Goal: Task Accomplishment & Management: Manage account settings

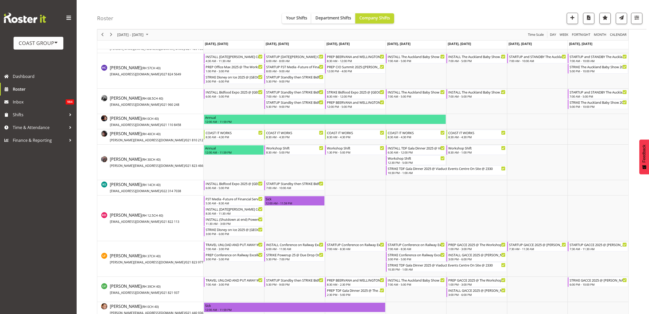
scroll to position [192, 0]
click at [32, 88] on span "Roster" at bounding box center [43, 89] width 61 height 8
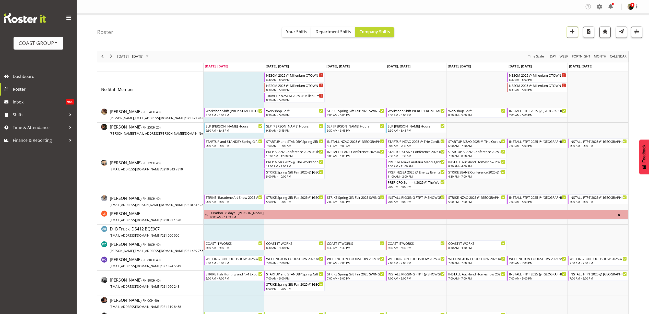
click at [571, 30] on span "button" at bounding box center [572, 31] width 7 height 7
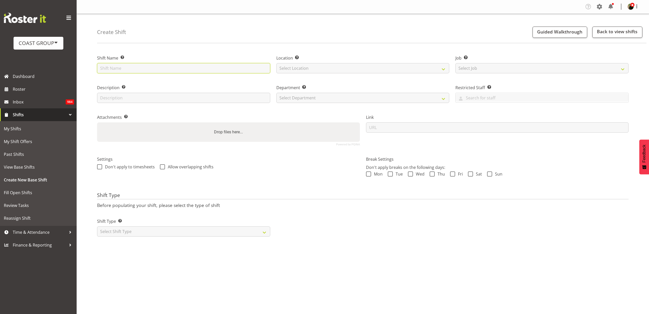
click at [143, 70] on input "text" at bounding box center [183, 68] width 173 height 10
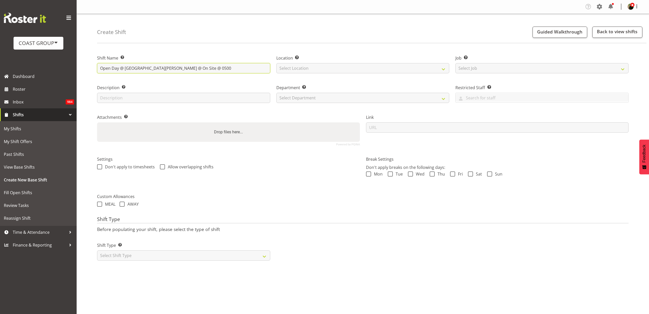
type input "Open Day @ UoA Alfred Street @ On Site @ 0500"
select select "31"
click at [489, 71] on select "Select Job Create new job 1 Carlton Events 1 Carlton Hamilton 1 Carlton Welling…" at bounding box center [542, 68] width 173 height 10
select select "0"
click at [456, 63] on select "Select Job Create new job 1 Carlton Events 1 Carlton Hamilton 1 Carlton Welling…" at bounding box center [542, 68] width 173 height 10
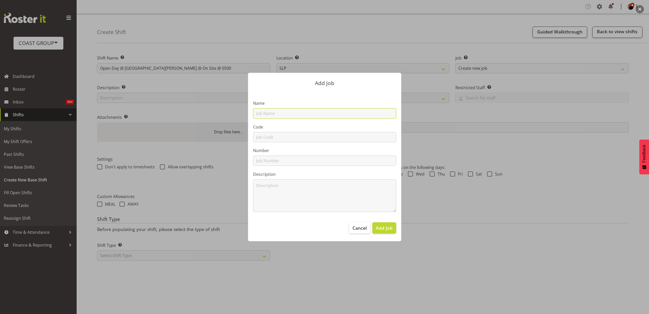
click at [355, 113] on input "text" at bounding box center [324, 113] width 143 height 10
type input "M250830 UOA Open Day"
type input "M250830"
click at [383, 227] on span "Add Job" at bounding box center [384, 228] width 17 height 7
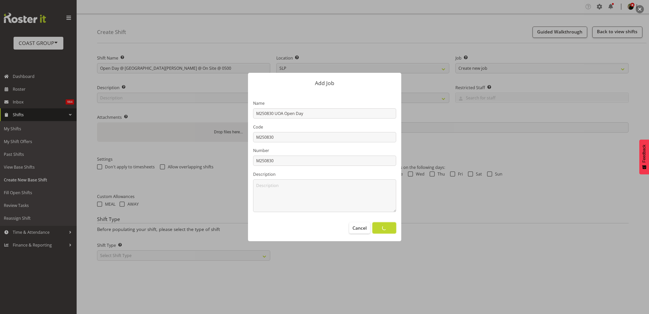
select select
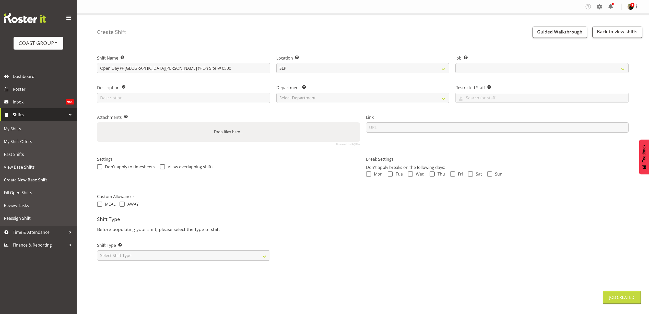
select select "10566"
click at [303, 97] on select "Select Department CARLTON EVENTS Carlton Hamilton Carlton Wellington DW AKL DW …" at bounding box center [362, 98] width 173 height 10
select select "24"
click at [276, 93] on select "Select Department CARLTON EVENTS Carlton Hamilton Carlton Wellington DW AKL DW …" at bounding box center [362, 98] width 173 height 10
click at [447, 129] on input "url" at bounding box center [497, 127] width 263 height 10
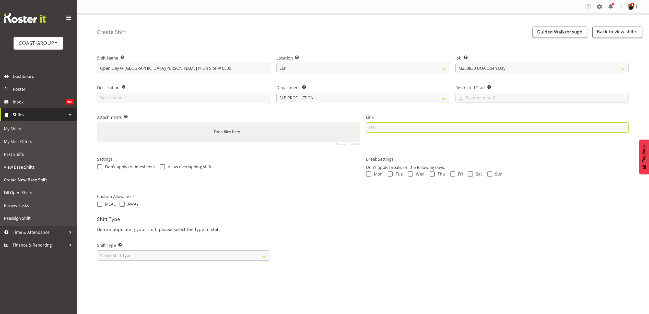
paste input "[URL][DOMAIN_NAME]"
type input "[URL][DOMAIN_NAME]"
click at [140, 257] on select "Select Shift Type One Off Shift Recurring Shift Rotating Shift" at bounding box center [183, 255] width 173 height 10
select select "recurring"
click at [97, 250] on select "Select Shift Type One Off Shift Recurring Shift Rotating Shift" at bounding box center [183, 255] width 173 height 10
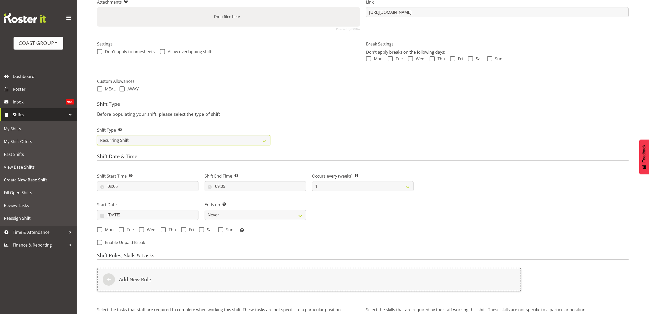
scroll to position [170, 0]
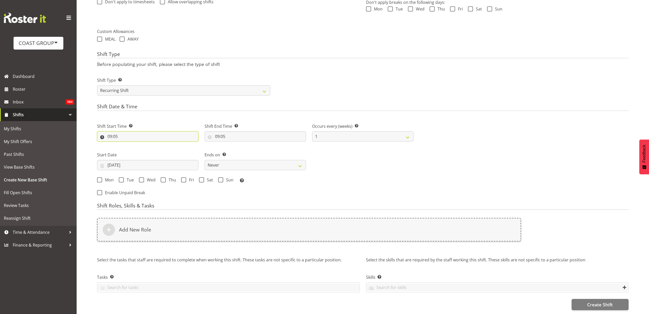
click at [126, 132] on input "09:05" at bounding box center [147, 136] width 101 height 10
select select "0"
type input "00:05"
select select "30"
type input "00:30"
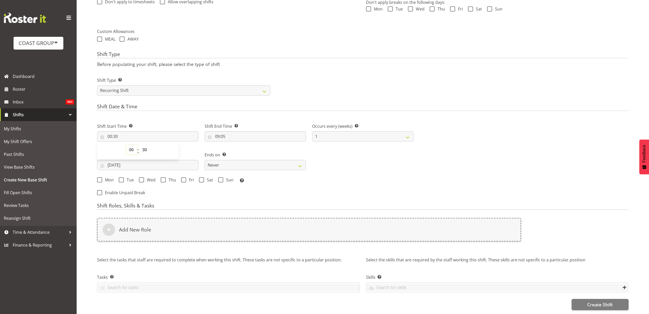
select select "1"
type input "01:30"
select select "4"
type input "04:30"
click at [234, 131] on input "09:05" at bounding box center [255, 136] width 101 height 10
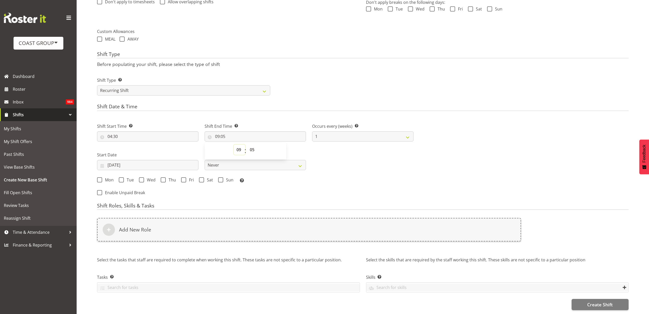
select select "0"
type input "00:05"
select select "9"
type input "09:05"
select select "6"
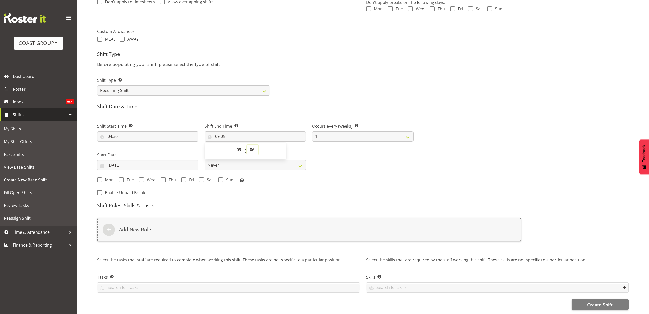
type input "09:06"
select select "7"
type input "09:07"
select select "8"
type input "09:08"
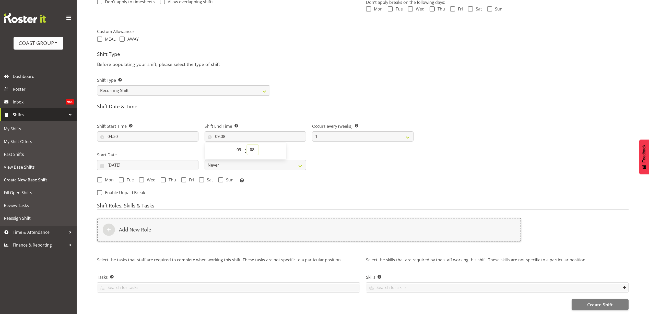
select select "9"
type input "09:09"
select select "0"
type input "09:00"
click at [138, 161] on input "25/08/2025" at bounding box center [147, 165] width 101 height 10
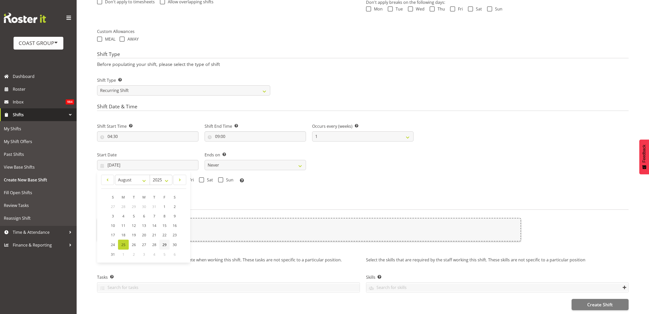
click at [164, 242] on span "29" at bounding box center [165, 244] width 4 height 5
type input "29/08/2025"
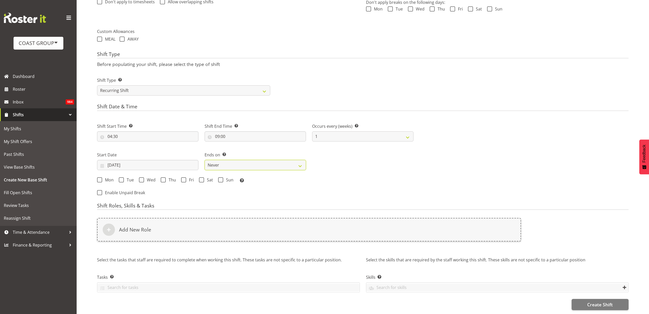
click at [230, 160] on select "Never On Date" at bounding box center [255, 165] width 101 height 10
select select "date"
click at [205, 160] on select "Never On Date" at bounding box center [255, 165] width 101 height 10
select select "7"
select select "2025"
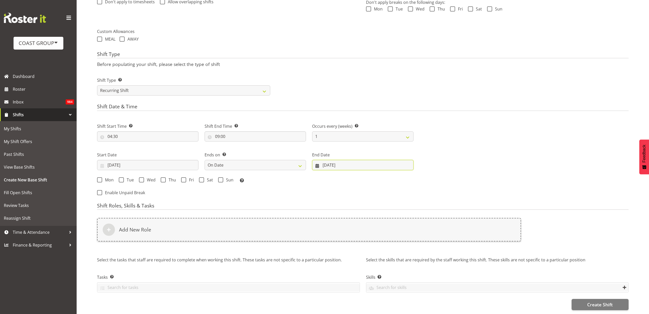
click at [339, 160] on input "25/08/2025" at bounding box center [362, 165] width 101 height 10
click at [406, 177] on span at bounding box center [403, 180] width 6 height 6
click at [325, 175] on link at bounding box center [331, 180] width 13 height 10
select select "7"
click at [340, 250] on link "31" at bounding box center [336, 254] width 10 height 9
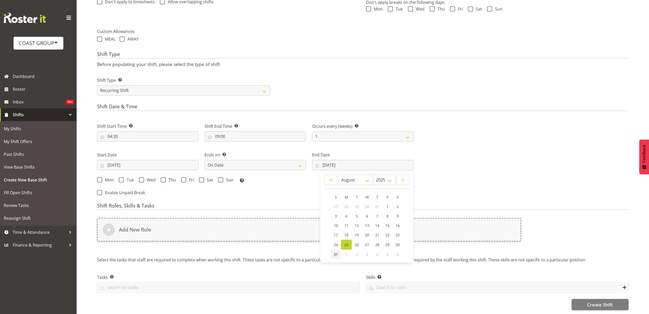
type input "31/08/2025"
click at [103, 177] on span "Mon" at bounding box center [107, 179] width 11 height 5
click at [100, 178] on input "Mon" at bounding box center [98, 179] width 3 height 3
checkbox input "true"
click at [123, 177] on span at bounding box center [121, 179] width 5 height 5
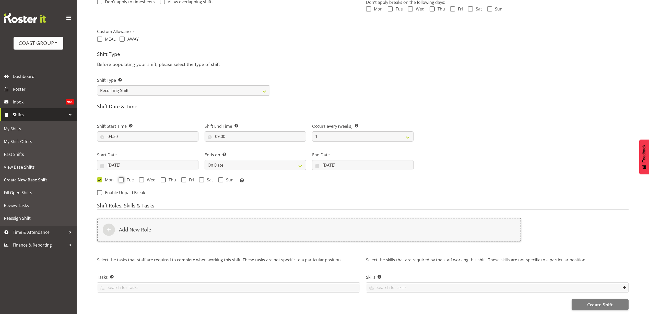
click at [122, 178] on input "Tue" at bounding box center [120, 179] width 3 height 3
checkbox input "true"
click at [146, 177] on span "Wed" at bounding box center [149, 179] width 11 height 5
click at [142, 178] on input "Wed" at bounding box center [140, 179] width 3 height 3
checkbox input "true"
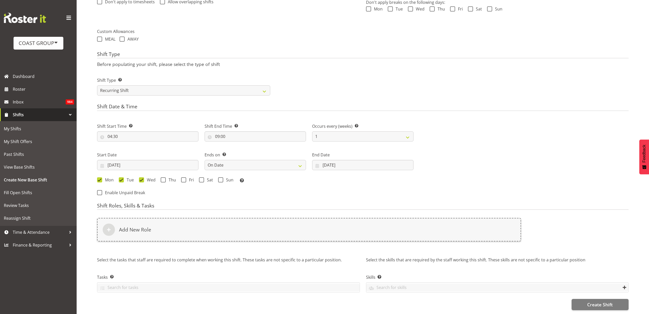
click at [166, 177] on span "Thu" at bounding box center [171, 179] width 10 height 5
click at [164, 178] on input "Thu" at bounding box center [162, 179] width 3 height 3
checkbox input "true"
click at [186, 177] on span at bounding box center [183, 179] width 5 height 5
click at [184, 178] on input "Fri" at bounding box center [182, 179] width 3 height 3
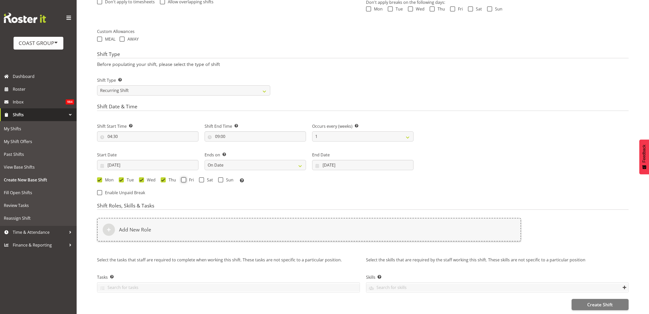
checkbox input "true"
click at [207, 177] on span "Sat" at bounding box center [208, 179] width 9 height 5
click at [202, 178] on input "Sat" at bounding box center [200, 179] width 3 height 3
checkbox input "true"
click at [224, 177] on span "Sun" at bounding box center [228, 179] width 10 height 5
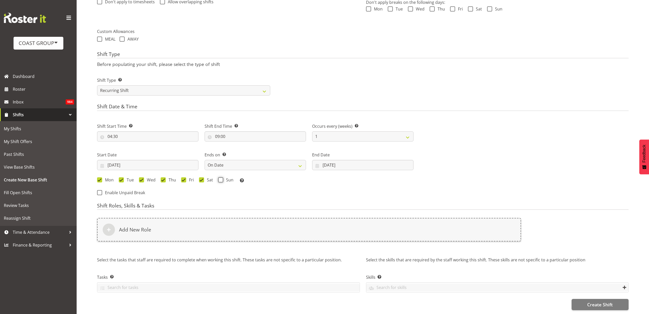
click at [222, 178] on input "Sun" at bounding box center [219, 179] width 3 height 3
checkbox input "true"
click at [180, 229] on div "Add New Role" at bounding box center [309, 230] width 424 height 24
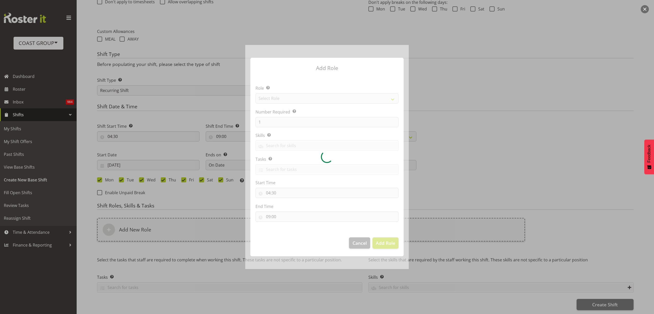
click at [307, 96] on div at bounding box center [327, 157] width 164 height 224
click at [297, 95] on div at bounding box center [327, 157] width 164 height 224
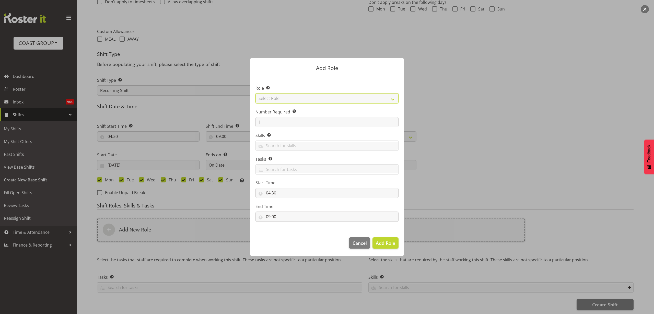
click at [302, 99] on select "Select Role ACCOUNT MANAGER ACCOUNT MANAGER DW ACCOUNTS AKL DIANNA VEHICLES AKL…" at bounding box center [327, 98] width 143 height 10
select select "123"
click at [256, 93] on select "Select Role ACCOUNT MANAGER ACCOUNT MANAGER DW ACCOUNTS AKL DIANNA VEHICLES AKL…" at bounding box center [327, 98] width 143 height 10
drag, startPoint x: 269, startPoint y: 122, endPoint x: 235, endPoint y: 121, distance: 33.8
click at [235, 121] on form "Add Role Role Select the role you wish to add to the shift. ACCOUNT MANAGER ACC…" at bounding box center [326, 157] width 245 height 224
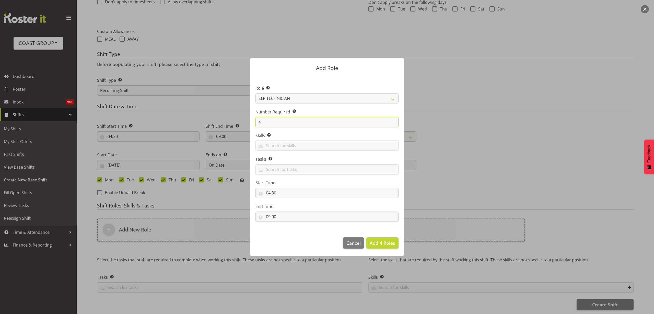
type input "4"
click at [382, 245] on span "Add 4 Roles" at bounding box center [383, 243] width 26 height 6
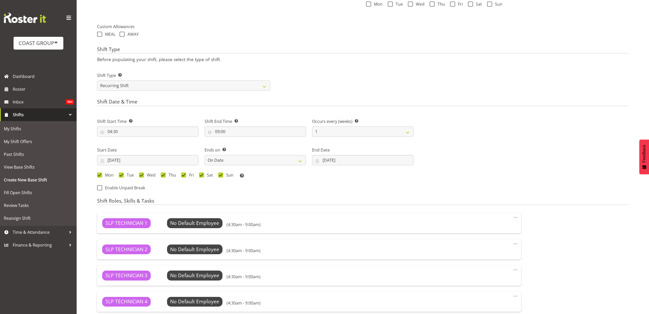
scroll to position [275, 0]
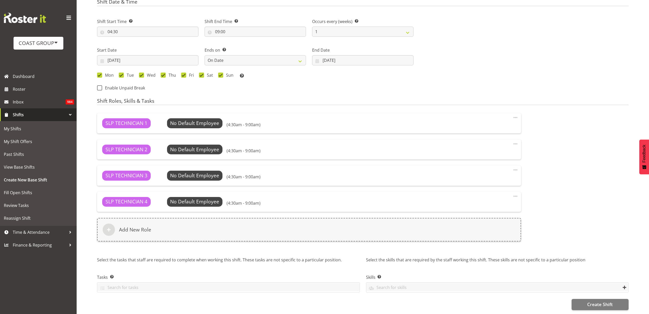
click at [157, 228] on div "Add New Role" at bounding box center [309, 230] width 424 height 24
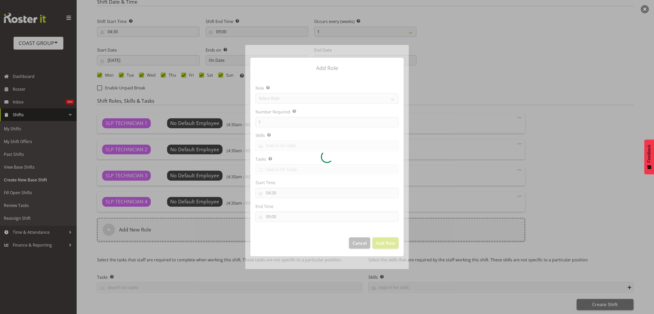
click at [279, 99] on div at bounding box center [327, 157] width 164 height 224
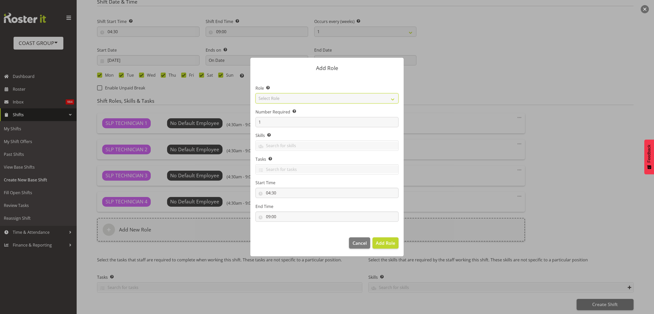
click at [279, 98] on select "Select Role ACCOUNT MANAGER ACCOUNT MANAGER DW ACCOUNTS AKL DIANNA VEHICLES AKL…" at bounding box center [327, 98] width 143 height 10
select select "81"
click at [256, 93] on select "Select Role ACCOUNT MANAGER ACCOUNT MANAGER DW ACCOUNTS AKL DIANNA VEHICLES AKL…" at bounding box center [327, 98] width 143 height 10
click at [385, 242] on span "Add Role" at bounding box center [385, 243] width 19 height 6
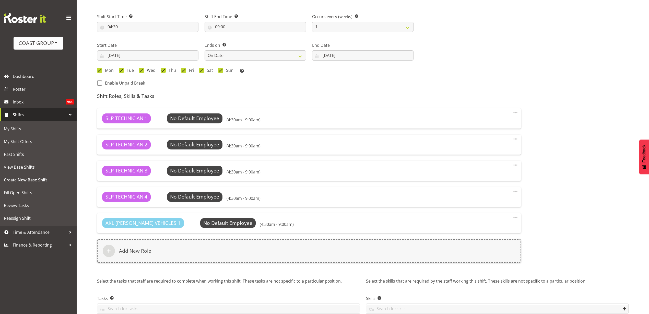
scroll to position [301, 0]
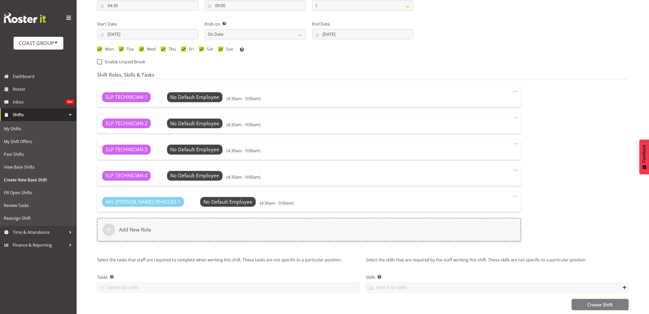
click at [604, 301] on span "Create Shift" at bounding box center [600, 304] width 26 height 7
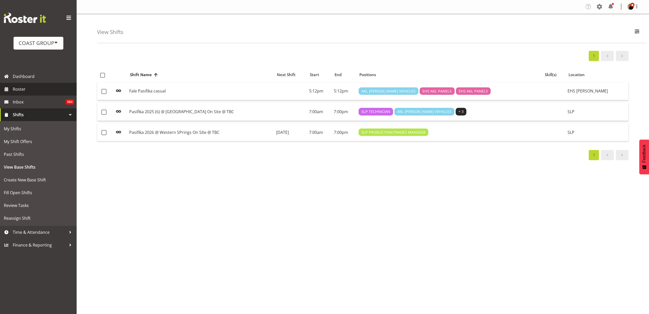
click at [32, 91] on span "Roster" at bounding box center [43, 89] width 61 height 8
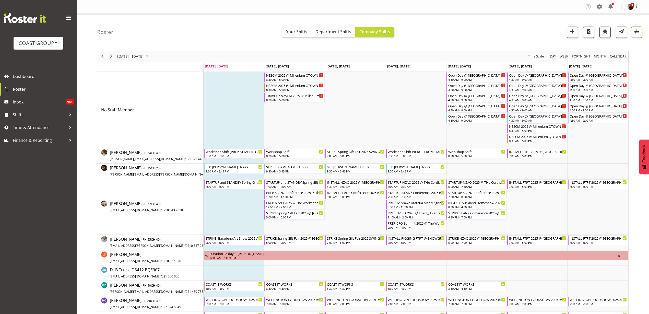
click at [638, 32] on span "button" at bounding box center [637, 31] width 7 height 7
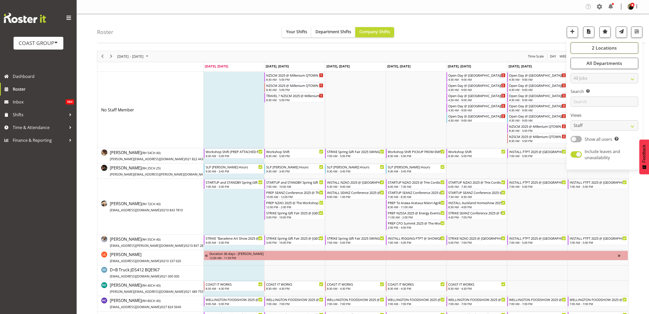
click at [610, 45] on span "2 Locations" at bounding box center [604, 48] width 25 height 6
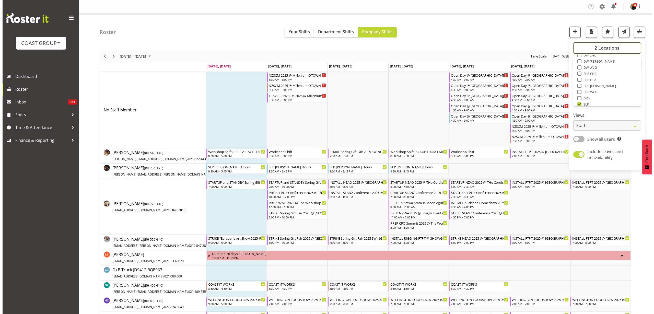
scroll to position [80, 0]
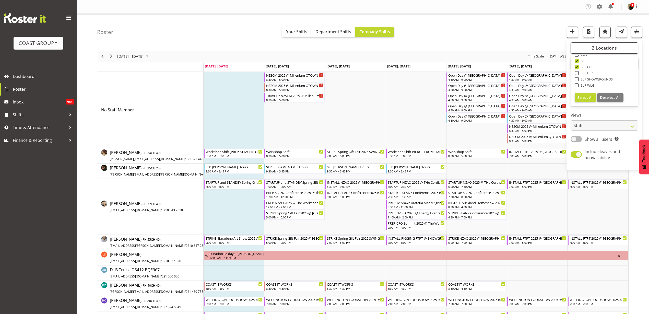
click at [579, 68] on span at bounding box center [577, 67] width 4 height 4
click at [578, 68] on input "SLP CHC" at bounding box center [576, 66] width 3 height 3
checkbox input "false"
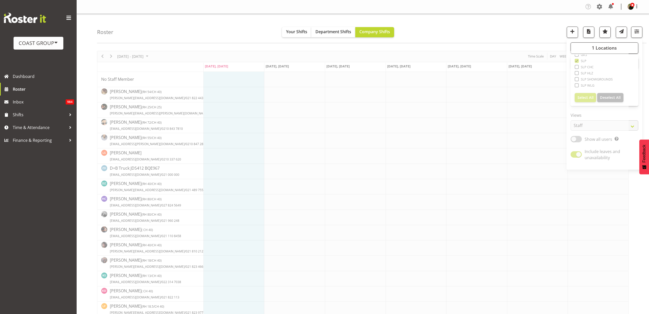
click at [484, 30] on div "Roster Your Shifts Department Shifts Company Shifts 1 Locations Clear CARLTON E…" at bounding box center [372, 28] width 550 height 29
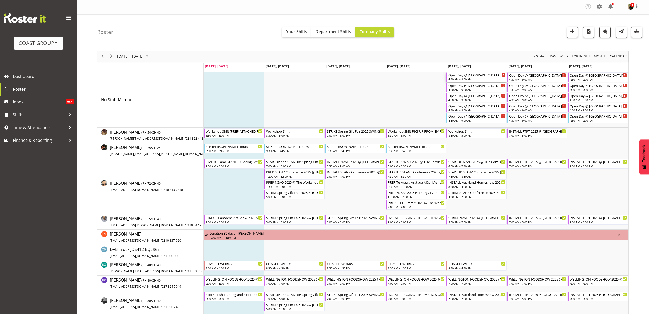
click at [460, 78] on div "4:30 AM - 9:00 AM" at bounding box center [476, 79] width 57 height 4
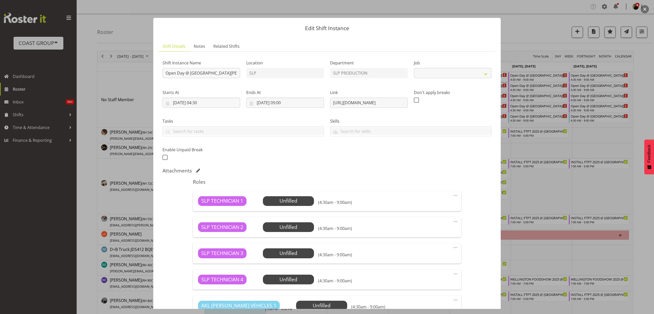
select select "10566"
click at [164, 72] on input "Open Day @ [GEOGRAPHIC_DATA][PERSON_NAME] @ On Site @ 0500" at bounding box center [202, 73] width 78 height 10
drag, startPoint x: 202, startPoint y: 72, endPoint x: 337, endPoint y: 79, distance: 135.4
click at [337, 79] on div "Shift Instance Name PREP Open Day @ [GEOGRAPHIC_DATA][PERSON_NAME] @ On Site @ …" at bounding box center [326, 109] width 335 height 112
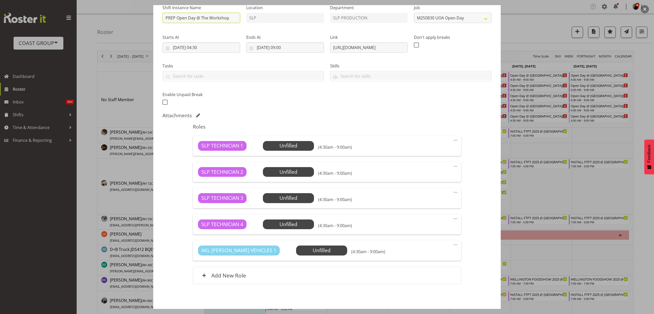
scroll to position [76, 0]
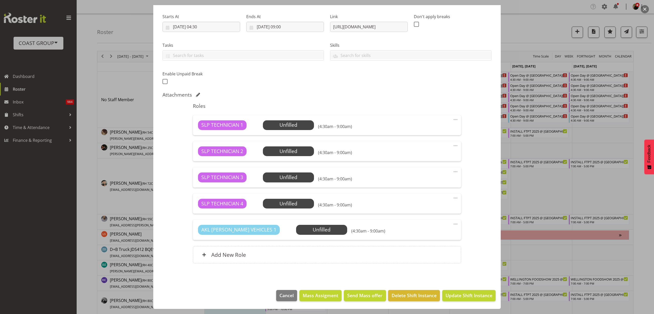
type input "PREP Open Day @ The Workshop"
click at [217, 23] on input "[DATE] 04:30" at bounding box center [202, 27] width 78 height 10
click at [200, 135] on select "00 01 02 03 04 05 06 07 08 09 10 11 12 13 14 15 16 17 18 19 20 21 22 23" at bounding box center [201, 135] width 11 height 10
select select "8"
click at [196, 130] on select "00 01 02 03 04 05 06 07 08 09 10 11 12 13 14 15 16 17 18 19 20 21 22 23" at bounding box center [201, 135] width 11 height 10
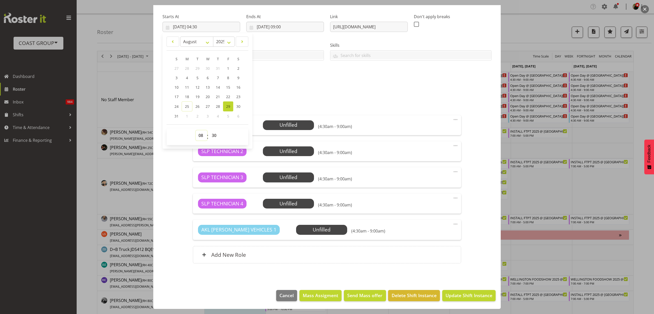
type input "[DATE] 08:30"
click at [290, 27] on input "[DATE] 09:00" at bounding box center [285, 27] width 78 height 10
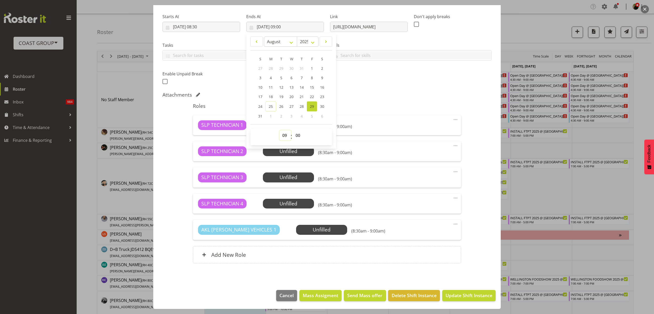
click at [284, 136] on select "00 01 02 03 04 05 06 07 08 09 10 11 12 13 14 15 16 17 18 19 20 21 22 23" at bounding box center [285, 135] width 11 height 10
select select "11"
click at [280, 130] on select "00 01 02 03 04 05 06 07 08 09 10 11 12 13 14 15 16 17 18 19 20 21 22 23" at bounding box center [285, 135] width 11 height 10
type input "[DATE] 11:00"
click at [462, 294] on span "Update Shift Instance" at bounding box center [469, 295] width 47 height 7
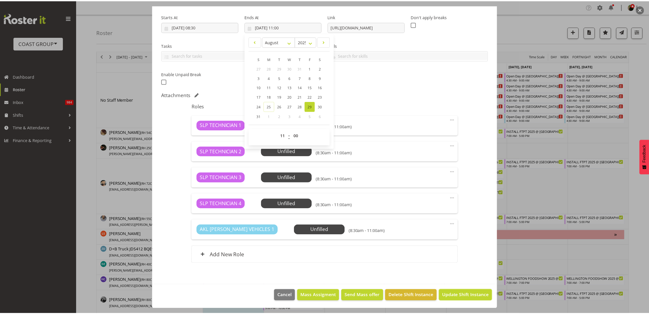
scroll to position [55, 0]
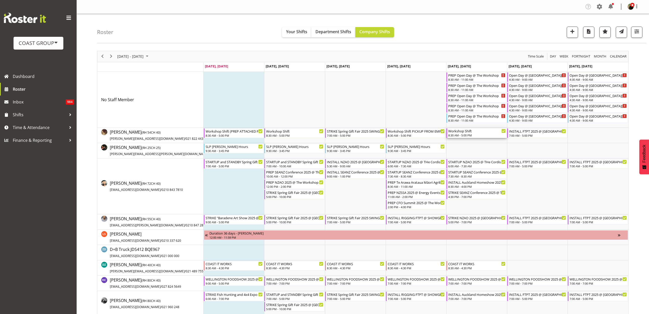
click at [462, 133] on div "Workshop Shift 8:30 AM - 5:00 PM" at bounding box center [476, 133] width 57 height 10
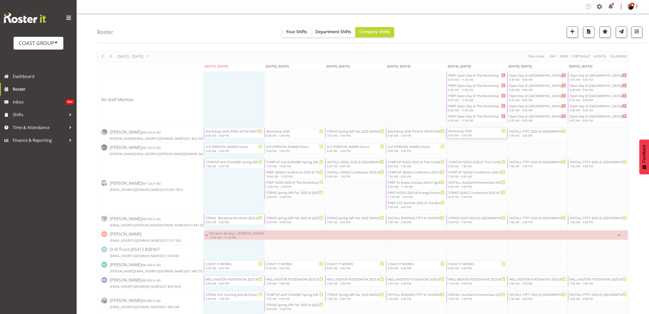
select select
select select "7"
select select "2025"
select select "8"
select select "30"
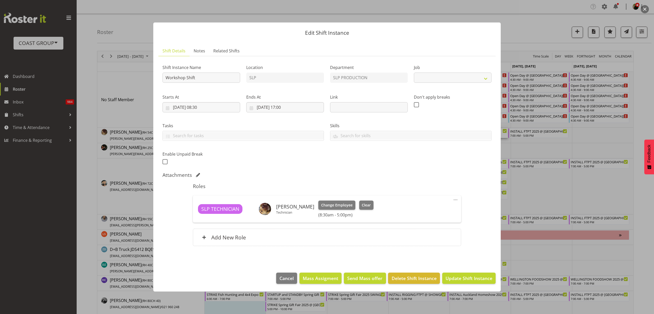
select select "55"
click at [199, 108] on input "[DATE] 08:30" at bounding box center [202, 107] width 78 height 10
click at [200, 218] on select "00 01 02 03 04 05 06 07 08 09 10 11 12 13 14 15 16 17 18 19 20 21 22 23" at bounding box center [201, 216] width 11 height 10
select select "11"
click at [196, 211] on select "00 01 02 03 04 05 06 07 08 09 10 11 12 13 14 15 16 17 18 19 20 21 22 23" at bounding box center [201, 216] width 11 height 10
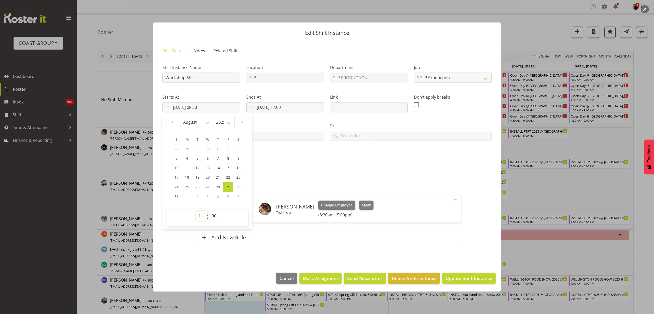
type input "[DATE] 11:30"
select select "0"
type input "[DATE] 11:00"
click at [470, 281] on span "Update Shift Instance" at bounding box center [469, 278] width 47 height 7
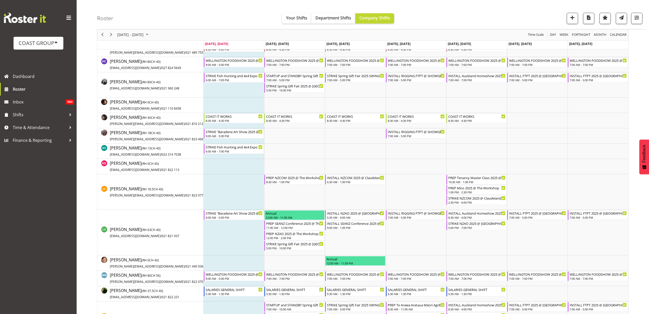
scroll to position [224, 0]
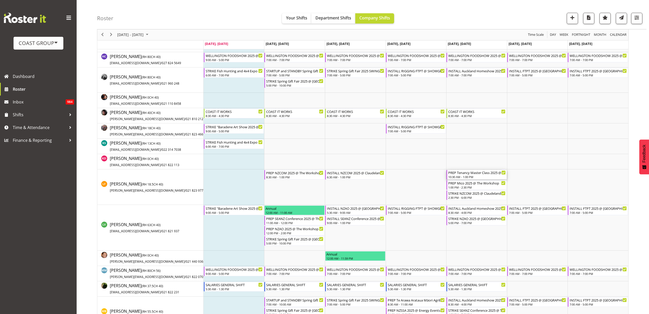
click at [470, 174] on div "PREP Tenancy Master Class 2025 @ The Workshop" at bounding box center [476, 172] width 57 height 5
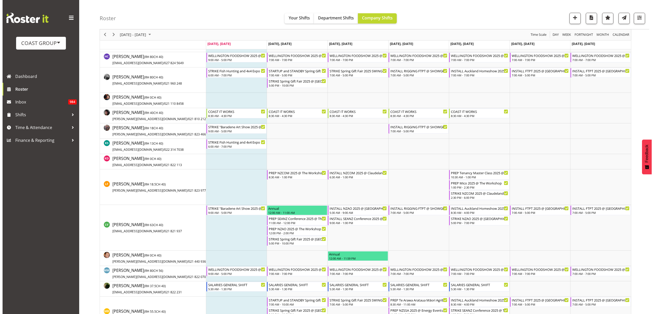
scroll to position [0, 0]
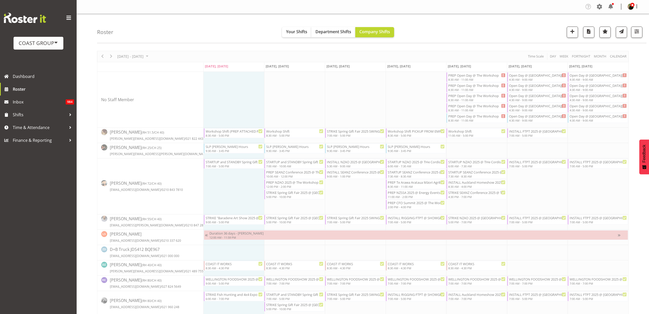
select select
select select "7"
select select "2025"
select select "10"
select select "30"
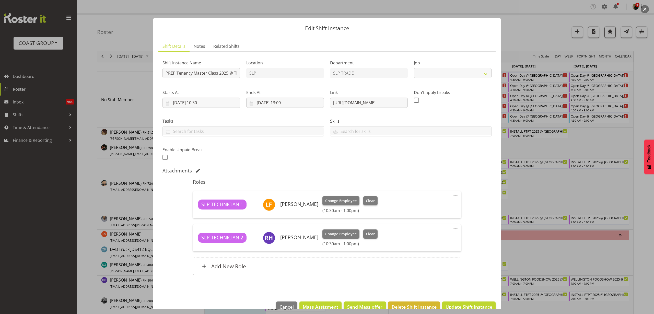
select select "10403"
click at [206, 102] on input "[DATE] 10:30" at bounding box center [202, 103] width 78 height 10
click at [201, 209] on select "00 01 02 03 04 05 06 07 08 09 10 11 12 13 14 15 16 17 18 19 20 21 22 23" at bounding box center [201, 211] width 11 height 10
select select "11"
click at [196, 206] on select "00 01 02 03 04 05 06 07 08 09 10 11 12 13 14 15 16 17 18 19 20 21 22 23" at bounding box center [201, 211] width 11 height 10
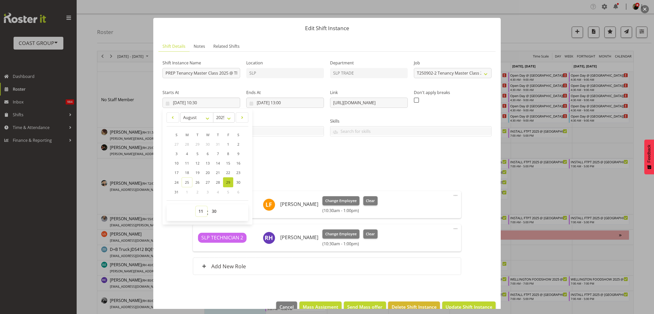
type input "[DATE] 11:30"
select select "0"
type input "[DATE] 11:00"
click at [471, 304] on span "Update Shift Instance" at bounding box center [469, 307] width 47 height 7
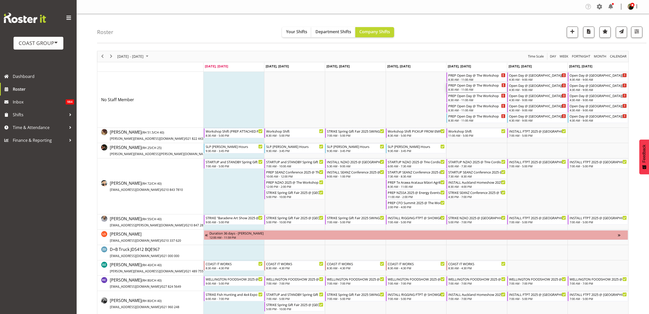
click at [469, 87] on div "PREP Open Day @ The Workshop 8:30 AM - 11:00 AM" at bounding box center [476, 88] width 57 height 10
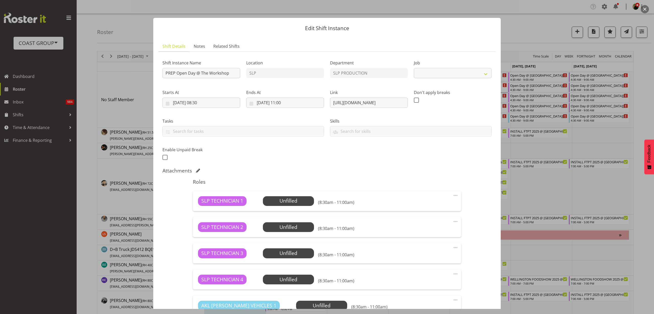
select select "10566"
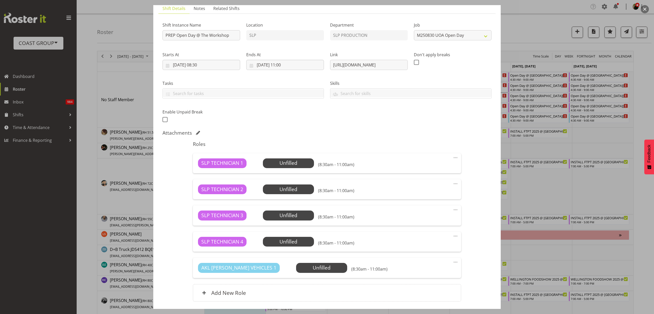
scroll to position [76, 0]
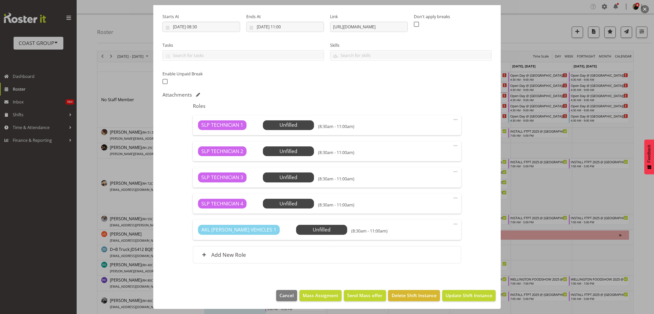
click at [453, 225] on span at bounding box center [456, 224] width 6 height 6
click at [436, 255] on link "Delete" at bounding box center [434, 253] width 49 height 9
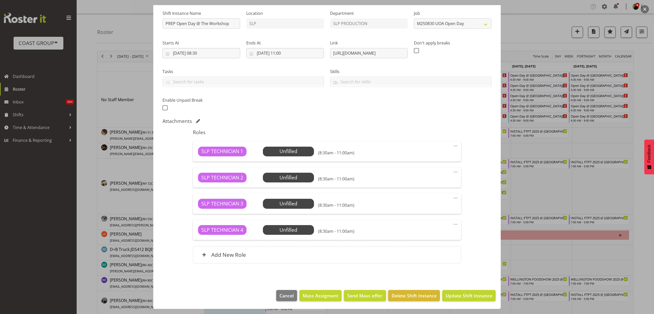
scroll to position [50, 0]
click at [319, 298] on span "Mass Assigment" at bounding box center [321, 295] width 36 height 7
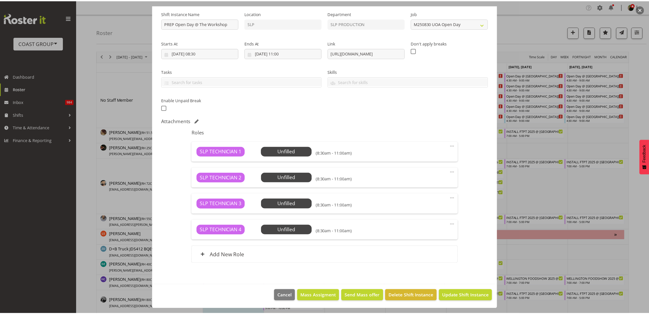
scroll to position [29, 0]
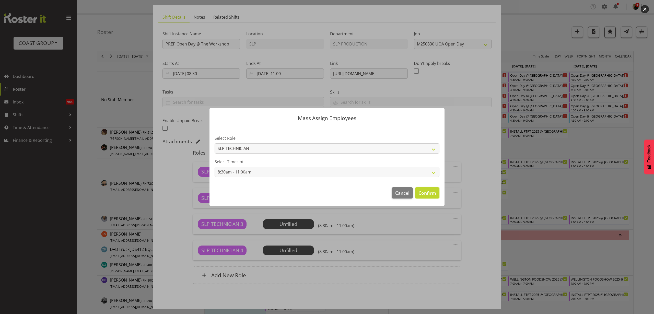
click at [429, 193] on span "Confirm" at bounding box center [428, 193] width 18 height 7
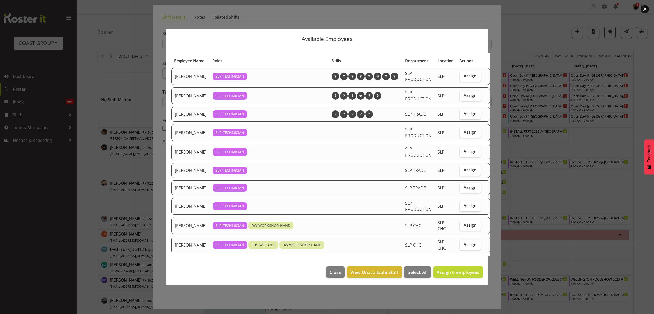
click at [467, 77] on span "Assign" at bounding box center [470, 75] width 13 height 5
click at [463, 77] on input "Assign" at bounding box center [461, 75] width 3 height 3
checkbox input "true"
click at [469, 95] on label "Assign" at bounding box center [470, 96] width 21 height 10
click at [463, 95] on input "Assign" at bounding box center [461, 95] width 3 height 3
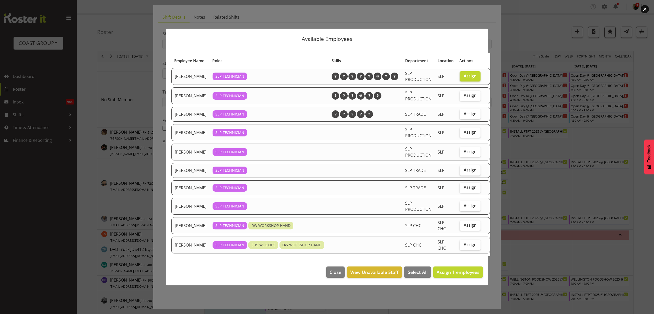
checkbox input "true"
click at [464, 116] on span "Assign" at bounding box center [470, 113] width 13 height 5
click at [462, 116] on input "Assign" at bounding box center [461, 113] width 3 height 3
checkbox input "true"
click at [467, 97] on span "Assign" at bounding box center [470, 95] width 13 height 5
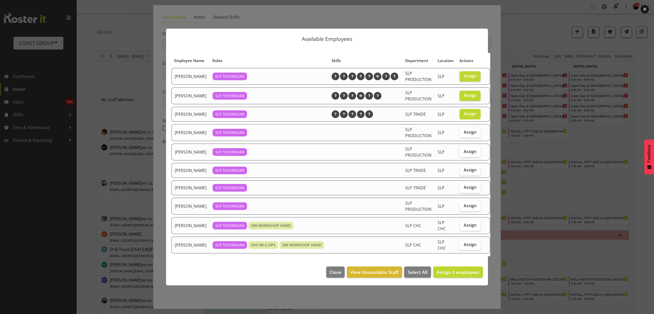
click at [463, 97] on input "Assign" at bounding box center [461, 95] width 3 height 3
checkbox input "false"
click at [465, 172] on span "Assign" at bounding box center [470, 169] width 13 height 5
click at [463, 172] on input "Assign" at bounding box center [461, 169] width 3 height 3
checkbox input "true"
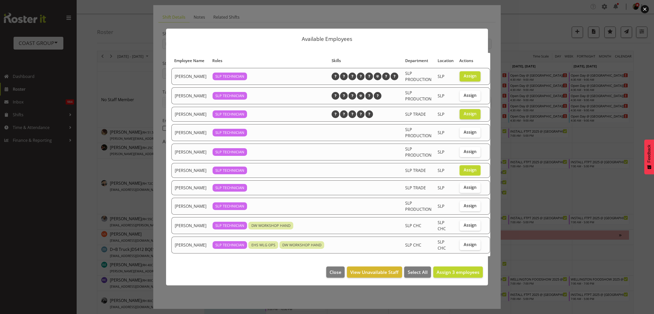
click at [464, 208] on span "Assign" at bounding box center [470, 205] width 13 height 5
click at [460, 207] on input "Assign" at bounding box center [461, 205] width 3 height 3
checkbox input "true"
click at [463, 275] on span "Assign 4 employees" at bounding box center [458, 272] width 43 height 6
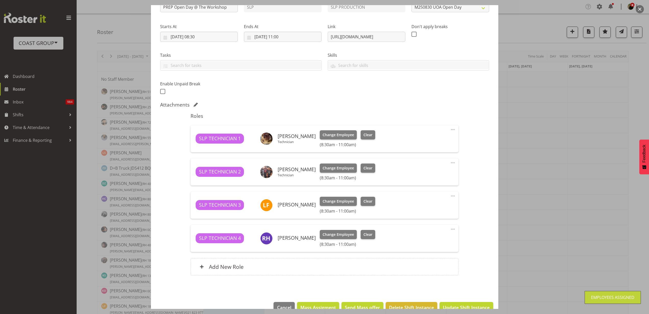
scroll to position [78, 0]
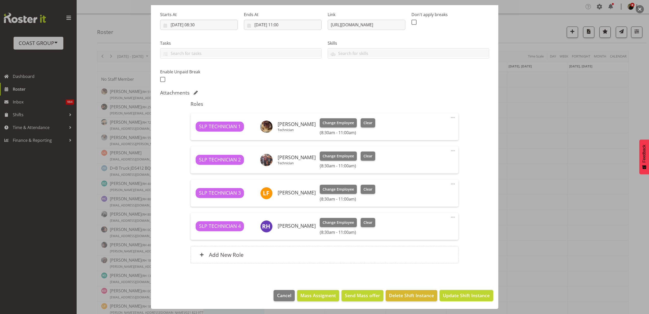
click at [459, 297] on span "Update Shift Instance" at bounding box center [466, 295] width 47 height 7
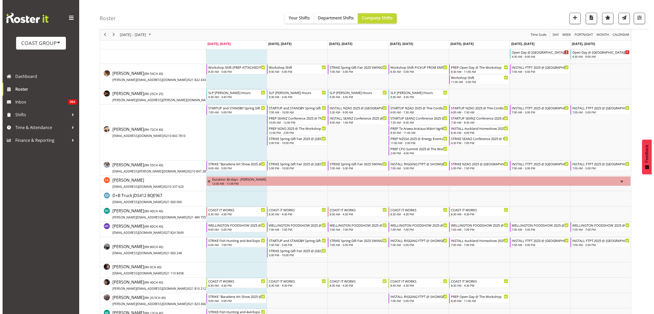
scroll to position [0, 0]
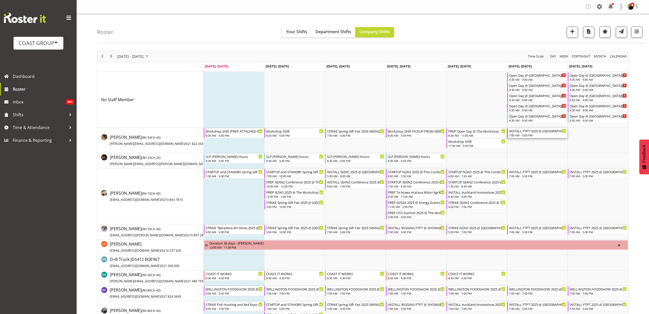
click at [526, 133] on div "INSTALL FTPT 2025 @ [GEOGRAPHIC_DATA]" at bounding box center [537, 130] width 57 height 5
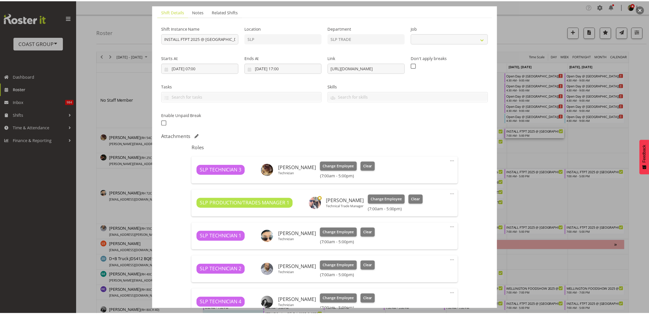
scroll to position [128, 0]
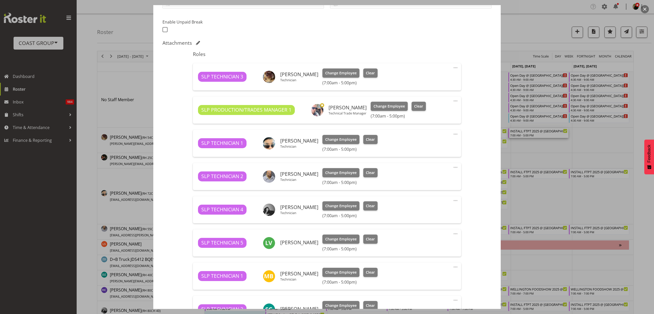
select select "9154"
click at [453, 66] on span at bounding box center [456, 68] width 6 height 6
click at [432, 79] on link "Edit" at bounding box center [434, 78] width 49 height 9
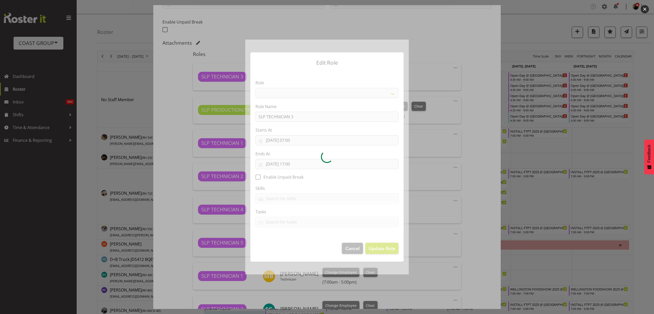
select select "123"
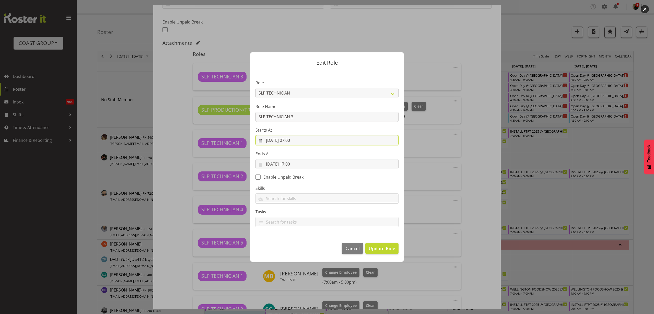
click at [297, 141] on input "[DATE] 07:00" at bounding box center [327, 140] width 143 height 10
click at [297, 249] on select "00 01 02 03 04 05 06 07 08 09 10 11 12 13 14 15 16 17 18 19 20 21 22 23" at bounding box center [296, 249] width 11 height 10
select select "8"
click at [291, 244] on select "00 01 02 03 04 05 06 07 08 09 10 11 12 13 14 15 16 17 18 19 20 21 22 23" at bounding box center [296, 249] width 11 height 10
type input "[DATE] 08:00"
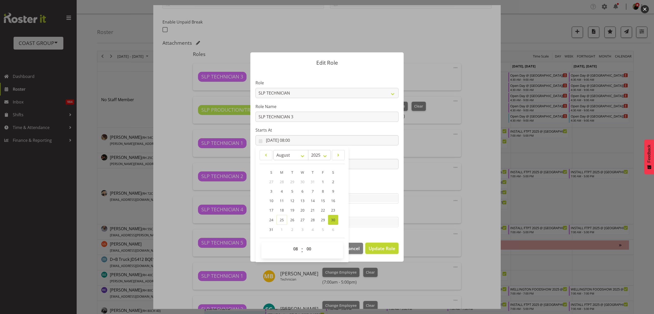
click at [383, 248] on span "Update Role" at bounding box center [382, 248] width 27 height 7
select select
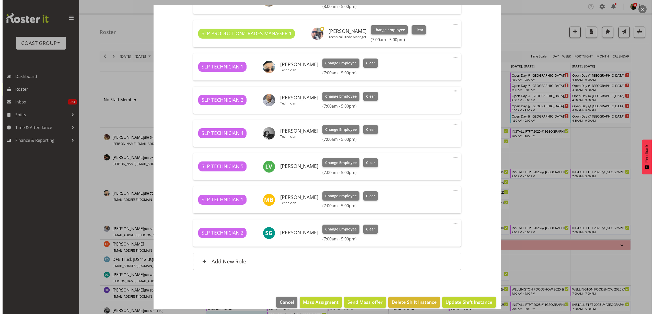
scroll to position [211, 0]
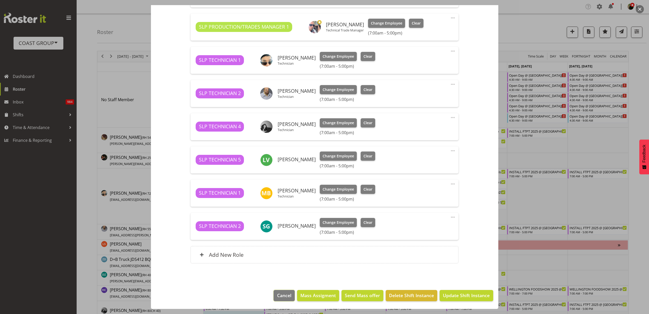
click at [281, 296] on span "Cancel" at bounding box center [284, 295] width 14 height 7
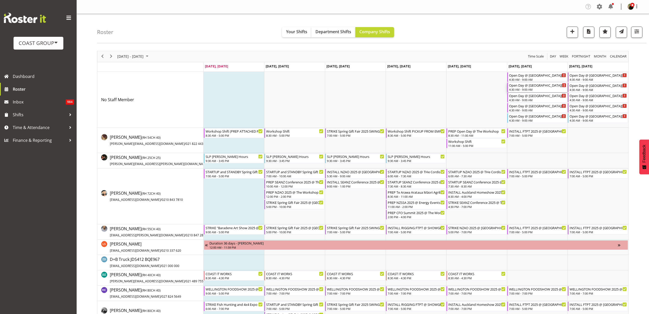
click at [533, 89] on div "4:30 AM - 9:00 AM" at bounding box center [537, 89] width 57 height 4
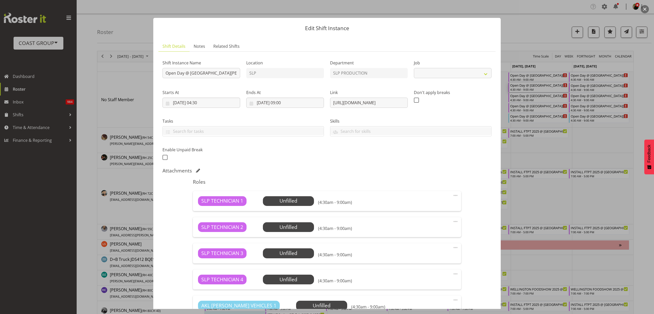
scroll to position [76, 0]
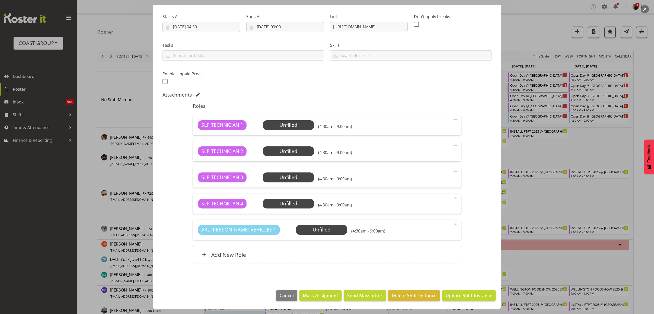
select select "10566"
click at [313, 299] on button "Mass Assigment" at bounding box center [320, 295] width 42 height 11
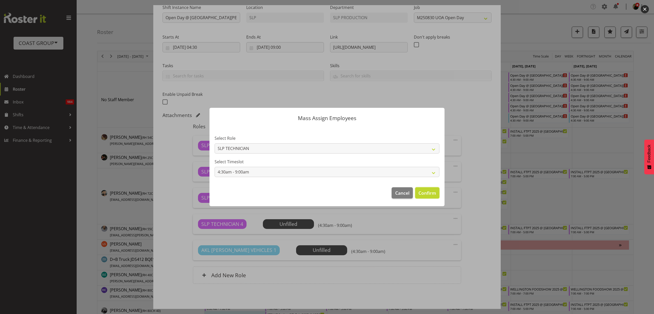
click at [432, 192] on span "Confirm" at bounding box center [428, 193] width 18 height 7
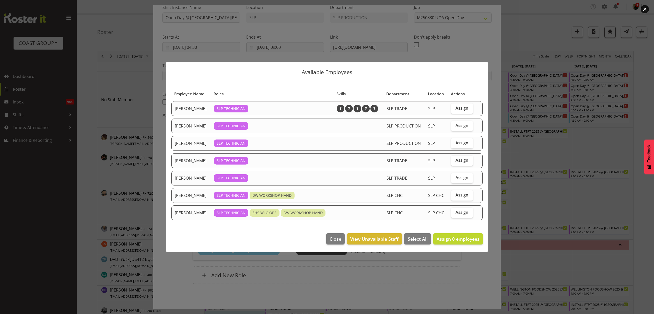
click at [457, 109] on span "Assign" at bounding box center [462, 108] width 13 height 5
click at [455, 109] on input "Assign" at bounding box center [452, 108] width 3 height 3
checkbox input "true"
click at [459, 125] on span "Assign" at bounding box center [462, 125] width 13 height 5
click at [455, 125] on input "Assign" at bounding box center [452, 125] width 3 height 3
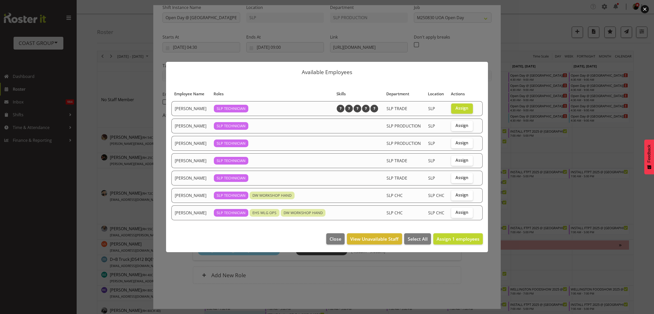
checkbox input "true"
click at [461, 159] on span "Assign" at bounding box center [462, 160] width 13 height 5
click at [455, 159] on input "Assign" at bounding box center [452, 160] width 3 height 3
checkbox input "true"
click at [456, 239] on span "Assign 3 employees" at bounding box center [458, 239] width 43 height 6
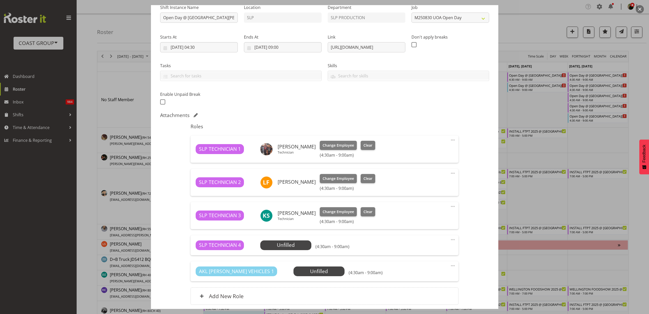
click at [0, 0] on span "Select Employee" at bounding box center [0, 0] width 0 height 0
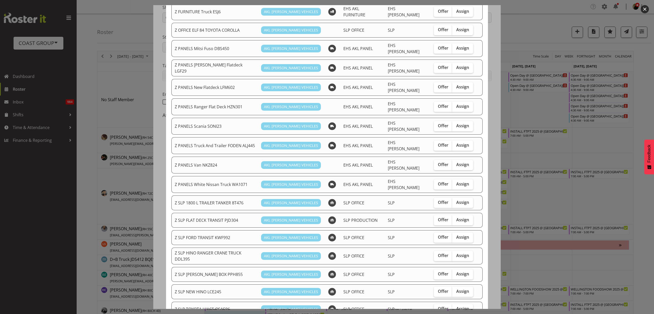
scroll to position [256, 0]
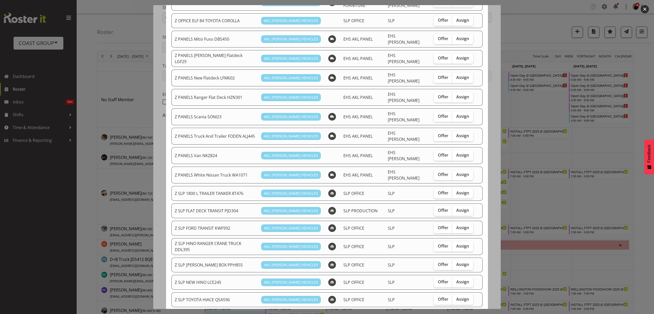
click at [459, 279] on span "Assign" at bounding box center [462, 281] width 13 height 5
click at [456, 280] on input "Assign" at bounding box center [453, 281] width 3 height 3
checkbox input "true"
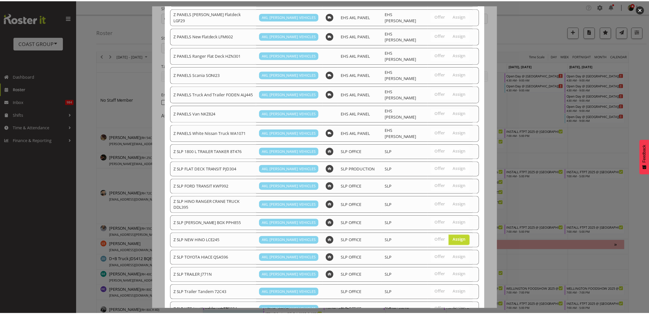
scroll to position [316, 0]
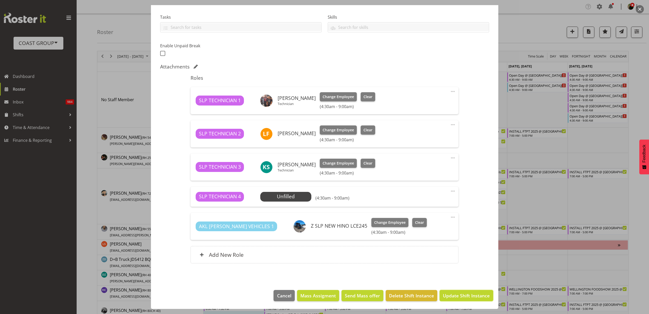
click at [459, 295] on span "Update Shift Instance" at bounding box center [466, 295] width 47 height 7
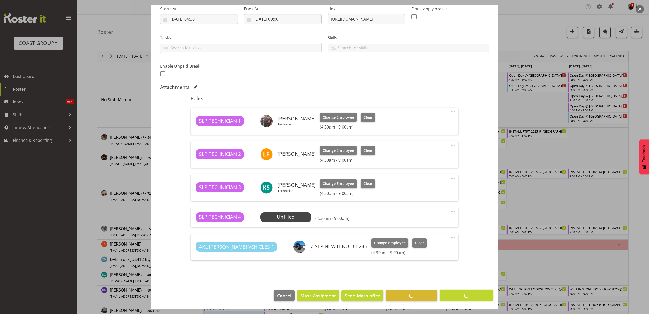
scroll to position [84, 0]
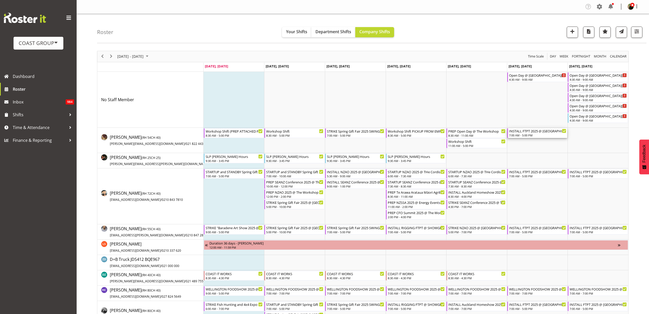
click at [524, 134] on div "7:00 AM - 5:00 PM" at bounding box center [537, 135] width 57 height 4
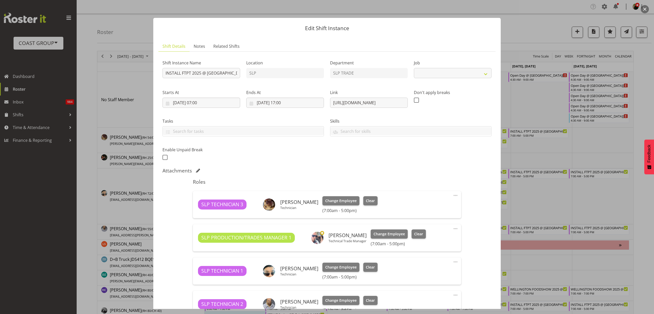
select select "9154"
click at [453, 195] on span at bounding box center [456, 195] width 6 height 6
click at [437, 204] on link "Edit" at bounding box center [434, 206] width 49 height 9
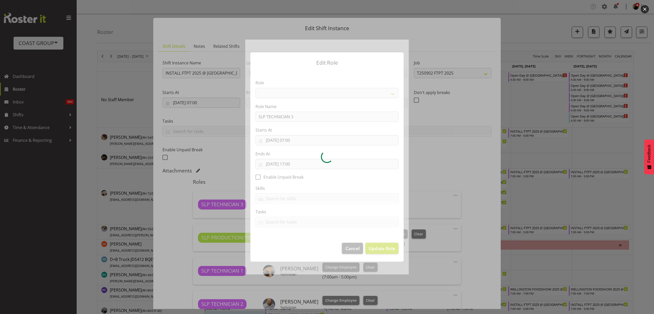
click at [301, 139] on div at bounding box center [327, 157] width 164 height 235
select select "123"
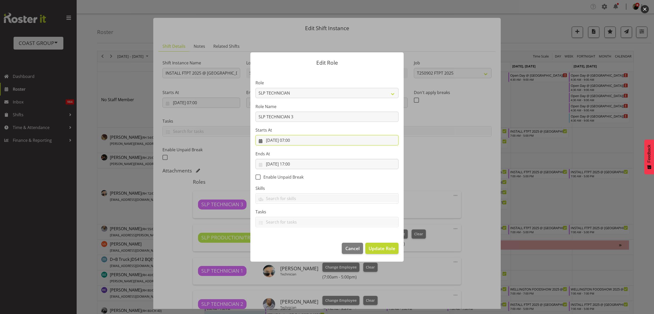
click at [302, 140] on input "[DATE] 07:00" at bounding box center [327, 140] width 143 height 10
click at [295, 249] on select "00 01 02 03 04 05 06 07 08 09 10 11 12 13 14 15 16 17 18 19 20 21 22 23" at bounding box center [296, 249] width 11 height 10
select select "9"
click at [291, 244] on select "00 01 02 03 04 05 06 07 08 09 10 11 12 13 14 15 16 17 18 19 20 21 22 23" at bounding box center [296, 249] width 11 height 10
type input "[DATE] 09:00"
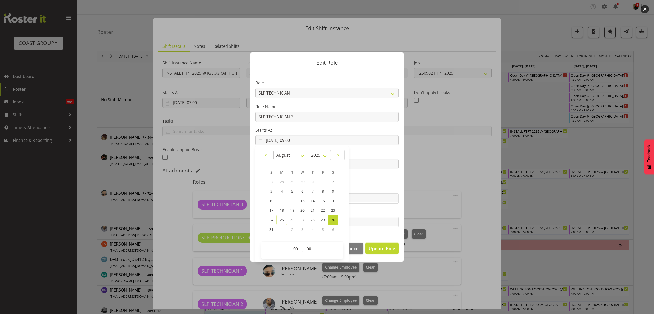
click at [380, 249] on span "Update Role" at bounding box center [382, 248] width 27 height 7
select select
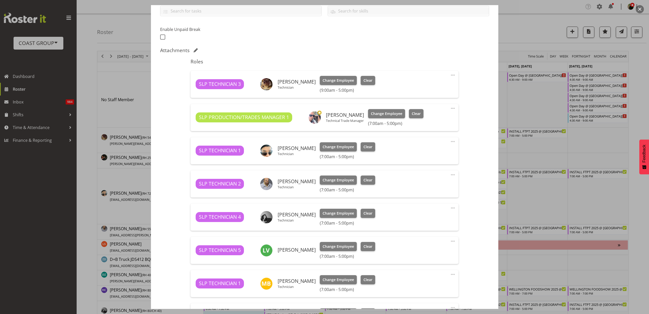
scroll to position [211, 0]
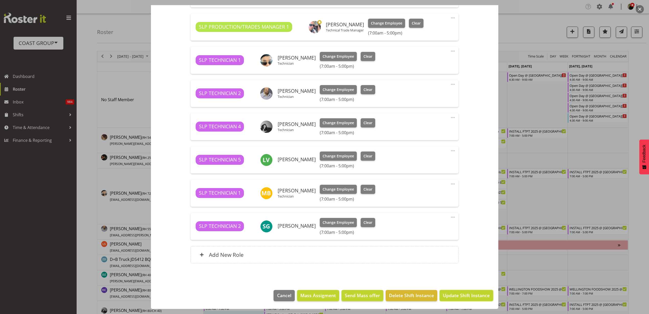
click at [467, 298] on span "Update Shift Instance" at bounding box center [466, 295] width 47 height 7
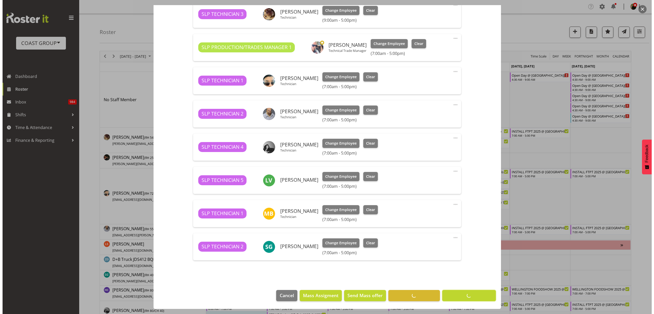
scroll to position [190, 0]
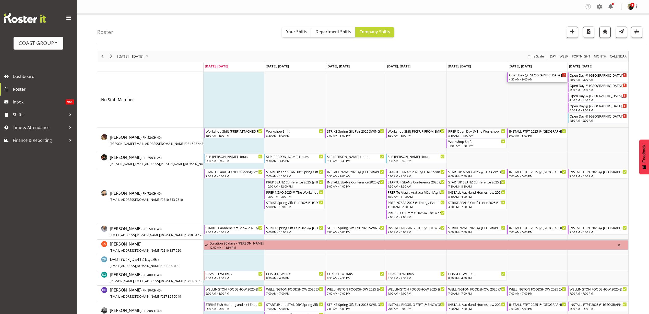
click at [526, 78] on div "4:30 AM - 9:00 AM" at bounding box center [537, 79] width 57 height 4
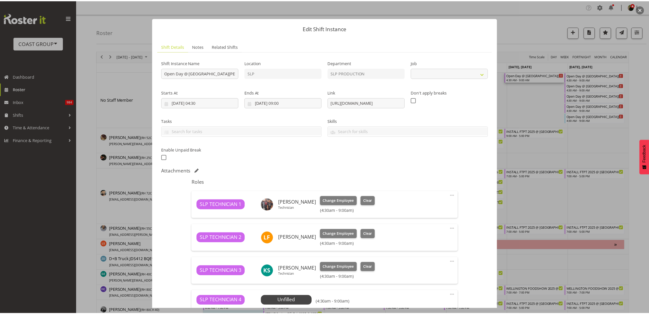
scroll to position [104, 0]
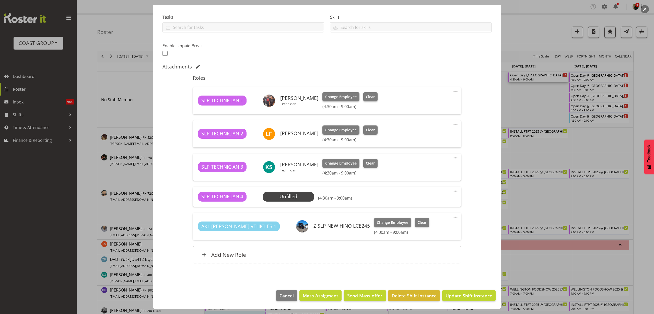
select select "10566"
click at [0, 0] on span "Select Employee" at bounding box center [0, 0] width 0 height 0
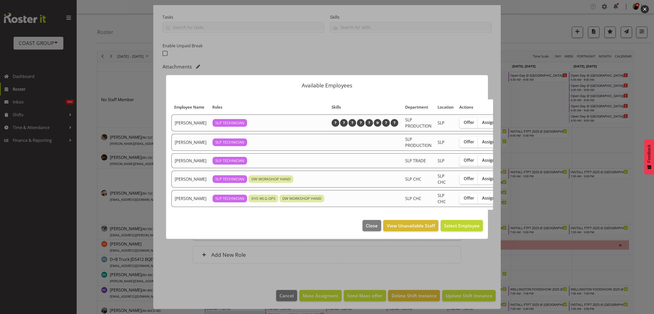
click at [482, 122] on span "Assign" at bounding box center [488, 122] width 13 height 5
click at [478, 122] on input "Assign" at bounding box center [479, 122] width 3 height 3
checkbox input "true"
click at [462, 225] on span "Assign [PERSON_NAME]" at bounding box center [454, 226] width 52 height 6
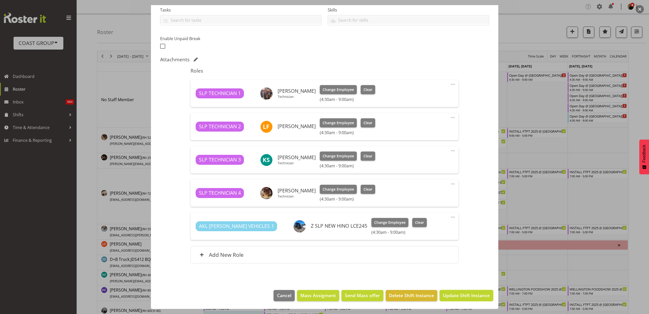
click at [463, 293] on span "Update Shift Instance" at bounding box center [466, 295] width 47 height 7
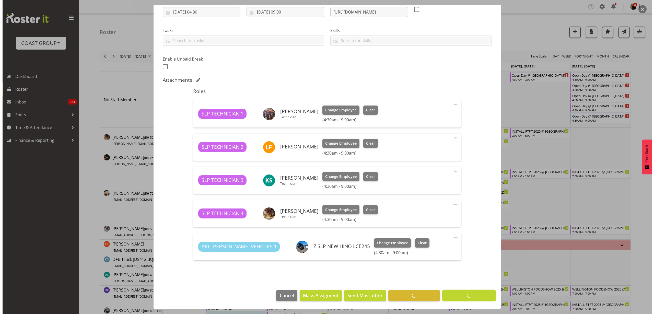
scroll to position [91, 0]
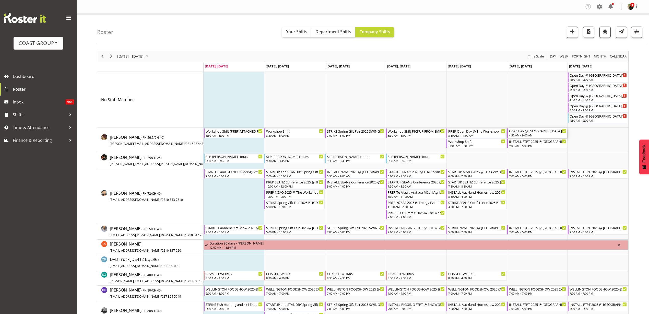
click at [524, 134] on div "4:30 AM - 9:00 AM" at bounding box center [537, 135] width 57 height 4
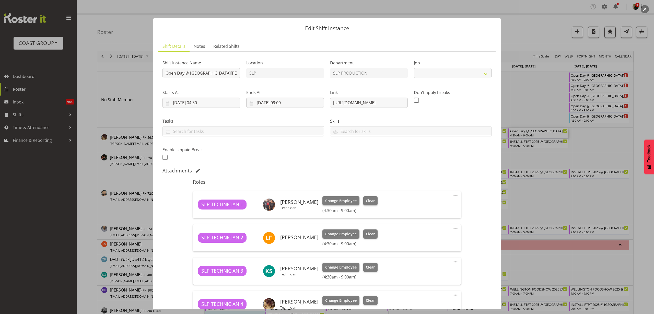
select select "10566"
click at [165, 72] on input "Open Day @ [GEOGRAPHIC_DATA][PERSON_NAME] @ On Site @ 0500" at bounding box center [202, 73] width 78 height 10
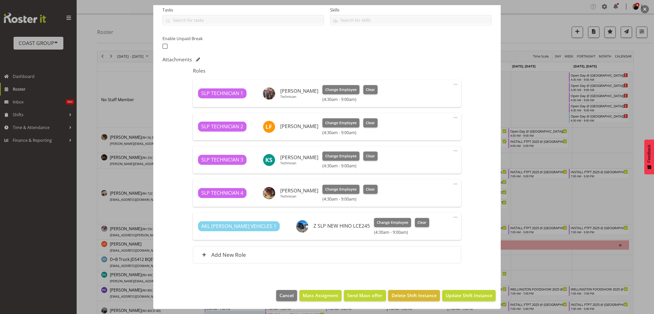
type input "INSTALL Open Day @ [GEOGRAPHIC_DATA][PERSON_NAME] @ On Site @ 0500"
click at [465, 295] on span "Update Shift Instance" at bounding box center [469, 295] width 47 height 7
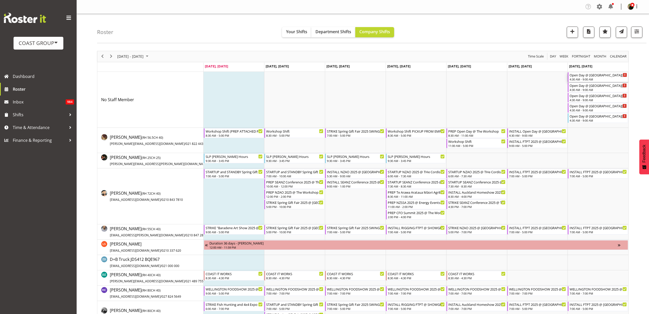
click at [595, 73] on div "Open Day @ [GEOGRAPHIC_DATA][PERSON_NAME] @ On Site @ 0500" at bounding box center [598, 74] width 57 height 5
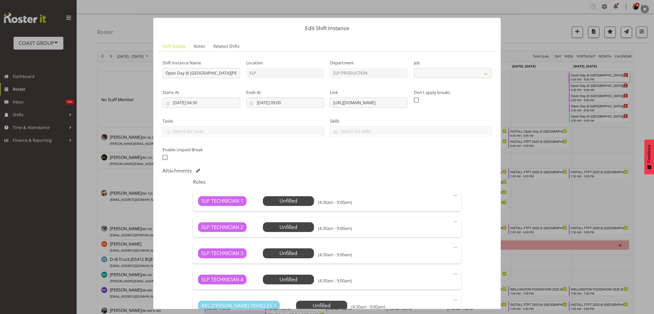
select select "10566"
click at [165, 73] on input "Open Day @ [GEOGRAPHIC_DATA][PERSON_NAME] @ On Site @ 0500" at bounding box center [202, 73] width 78 height 10
click at [198, 75] on input "STRIKE pen Day @ [GEOGRAPHIC_DATA][PERSON_NAME] @ On Site @ 0500" at bounding box center [202, 73] width 78 height 10
type input "STRIKE pen Day @ [GEOGRAPHIC_DATA][PERSON_NAME] @ On Site @ 1630"
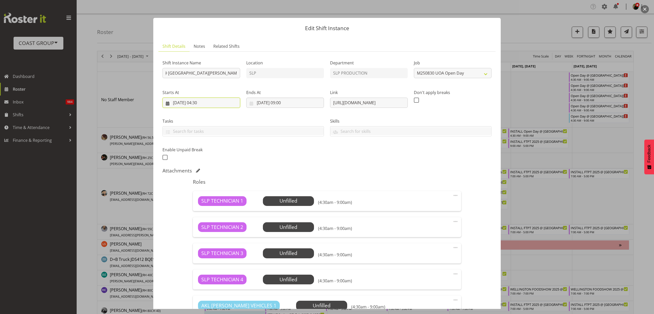
click at [226, 103] on input "[DATE] 04:30" at bounding box center [202, 103] width 78 height 10
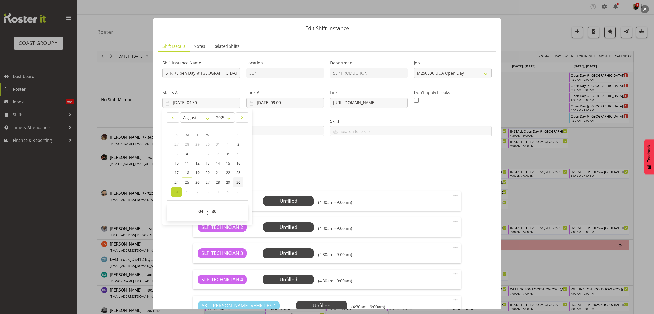
click at [236, 181] on link "30" at bounding box center [238, 182] width 10 height 10
type input "[DATE] 04:30"
click at [201, 210] on select "00 01 02 03 04 05 06 07 08 09 10 11 12 13 14 15 16 17 18 19 20 21 22 23" at bounding box center [201, 211] width 11 height 10
select select "16"
click at [196, 206] on select "00 01 02 03 04 05 06 07 08 09 10 11 12 13 14 15 16 17 18 19 20 21 22 23" at bounding box center [201, 211] width 11 height 10
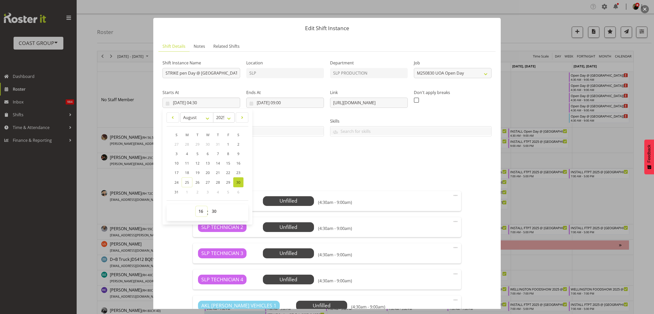
type input "[DATE] 16:30"
select select "0"
type input "[DATE] 16:00"
click at [280, 103] on input "[DATE] 09:00" at bounding box center [285, 103] width 78 height 10
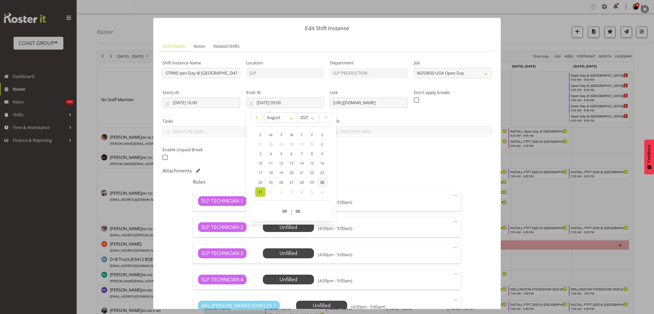
click at [321, 180] on span "30" at bounding box center [322, 182] width 4 height 5
type input "[DATE] 09:00"
click at [285, 210] on select "00 01 02 03 04 05 06 07 08 09 10 11 12 13 14 15 16 17 18 19 20 21 22 23" at bounding box center [285, 211] width 11 height 10
select select "18"
click at [280, 206] on select "00 01 02 03 04 05 06 07 08 09 10 11 12 13 14 15 16 17 18 19 20 21 22 23" at bounding box center [285, 211] width 11 height 10
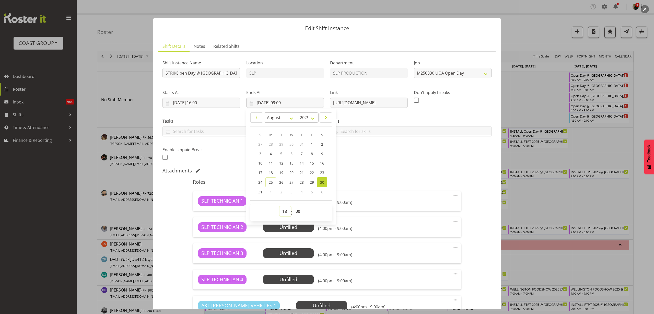
type input "[DATE] 18:00"
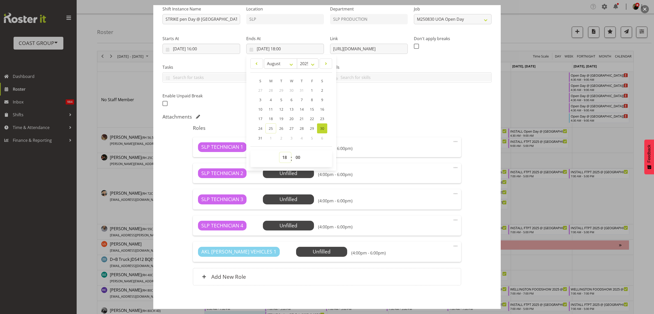
scroll to position [76, 0]
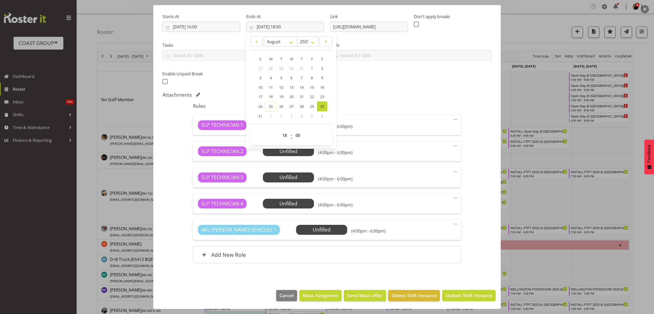
click at [476, 293] on span "Update Shift Instance" at bounding box center [469, 295] width 47 height 7
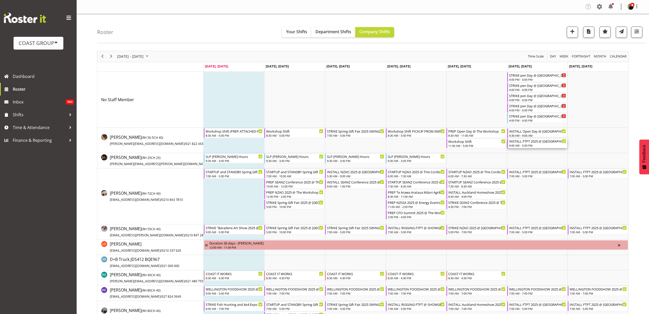
click at [525, 144] on div "9:00 AM - 5:00 PM" at bounding box center [537, 145] width 57 height 4
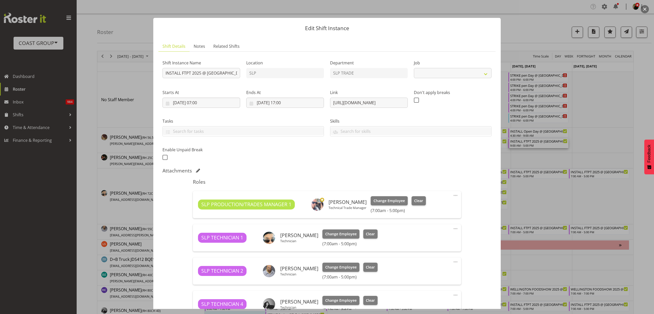
select select "9154"
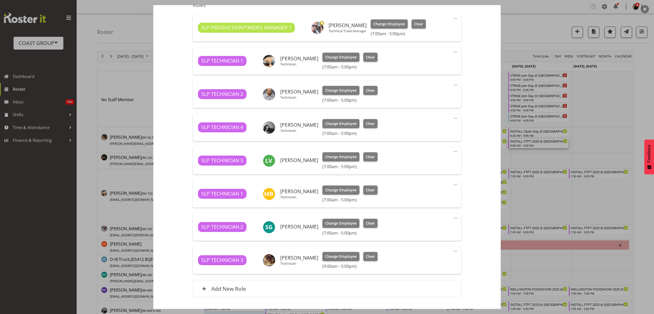
scroll to position [192, 0]
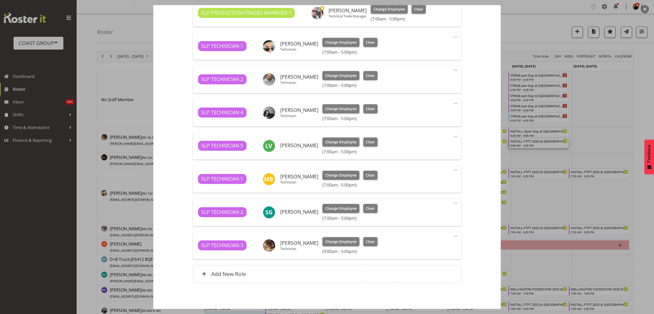
click at [453, 237] on span at bounding box center [456, 236] width 6 height 6
click at [428, 247] on link "Edit" at bounding box center [434, 247] width 49 height 9
select select "7"
select select "2025"
select select "17"
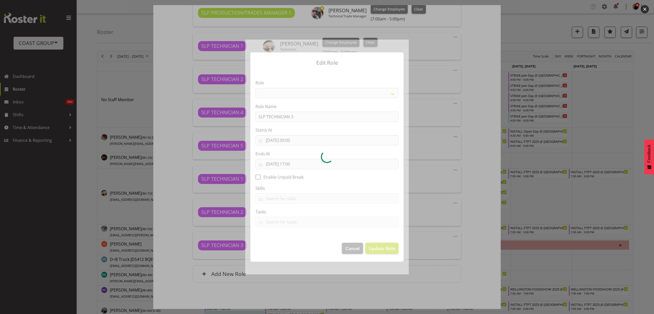
select select "123"
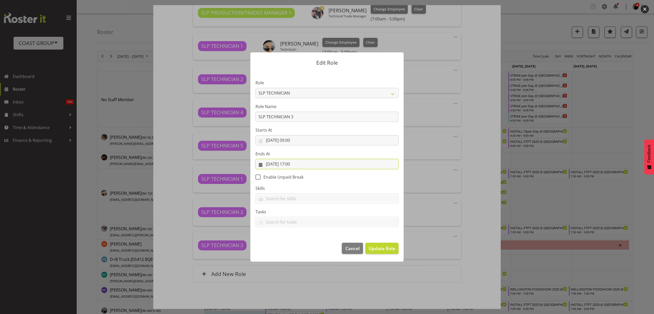
click at [297, 165] on input "[DATE] 17:00" at bounding box center [327, 164] width 143 height 10
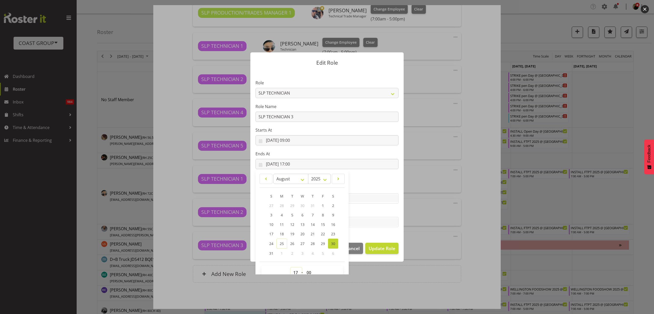
click at [292, 272] on select "00 01 02 03 04 05 06 07 08 09 10 11 12 13 14 15 16 17 18 19 20 21 22 23" at bounding box center [296, 273] width 11 height 10
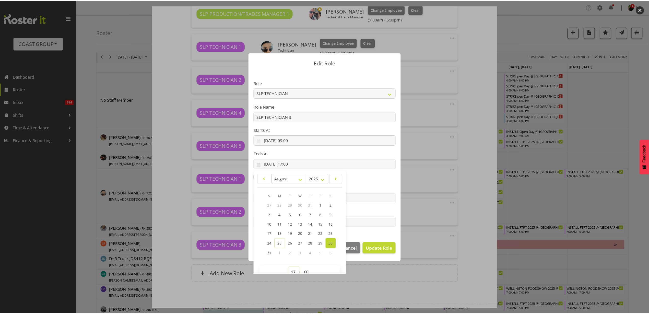
scroll to position [3, 0]
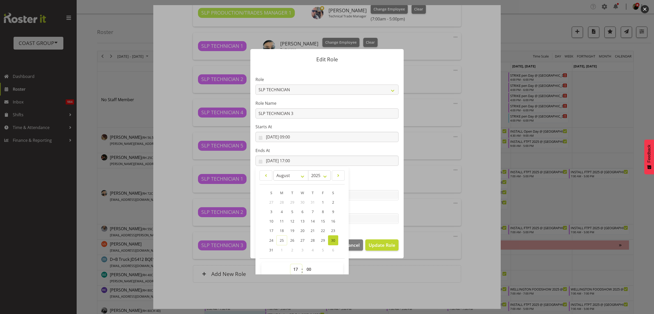
select select "16"
click at [291, 264] on select "00 01 02 03 04 05 06 07 08 09 10 11 12 13 14 15 16 17 18 19 20 21 22 23" at bounding box center [296, 269] width 11 height 10
type input "[DATE] 16:00"
click at [390, 245] on span "Update Role" at bounding box center [382, 245] width 27 height 7
select select
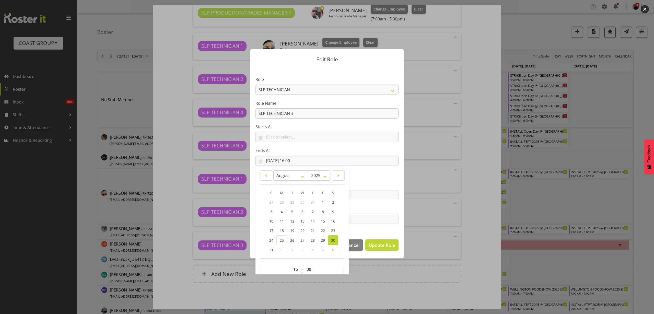
select select
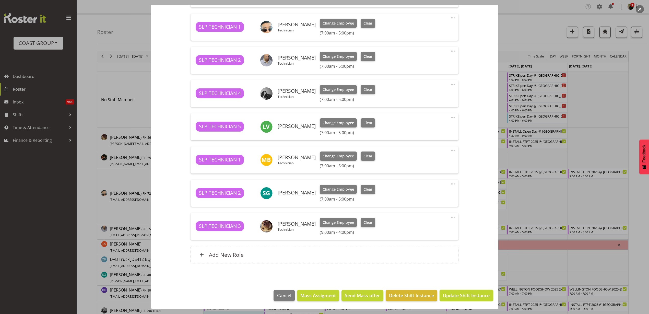
click at [472, 295] on span "Update Shift Instance" at bounding box center [466, 295] width 47 height 7
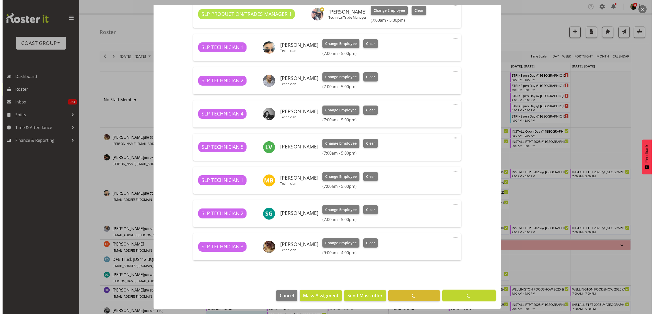
scroll to position [190, 0]
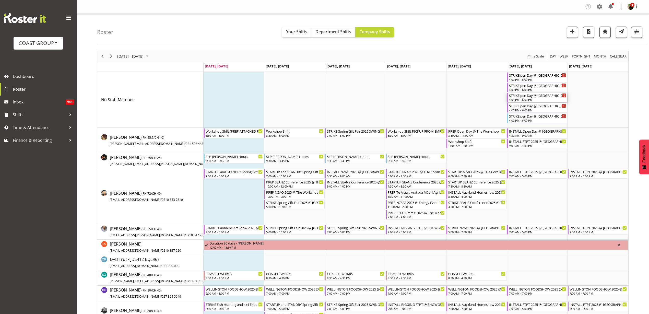
click at [526, 95] on div "STRIKE pen Day @ [GEOGRAPHIC_DATA][PERSON_NAME] @ On Site @ 1630" at bounding box center [537, 95] width 57 height 5
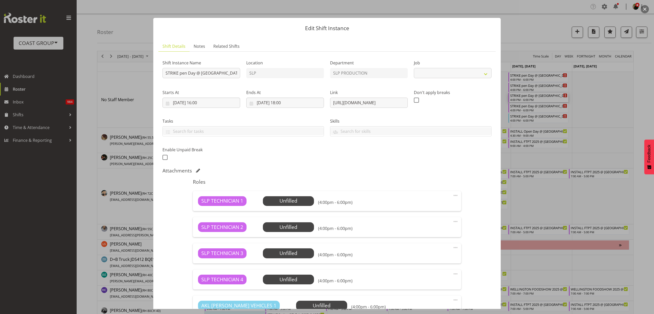
select select "10566"
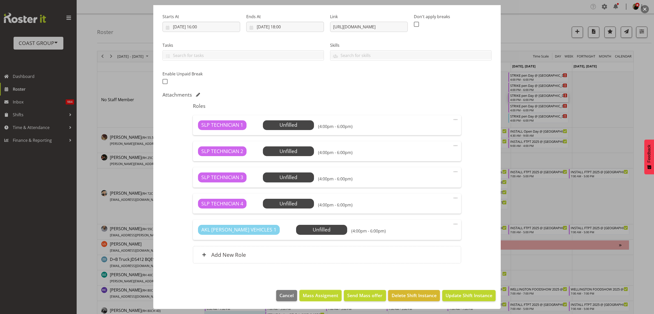
click at [309, 295] on span "Mass Assigment" at bounding box center [321, 295] width 36 height 7
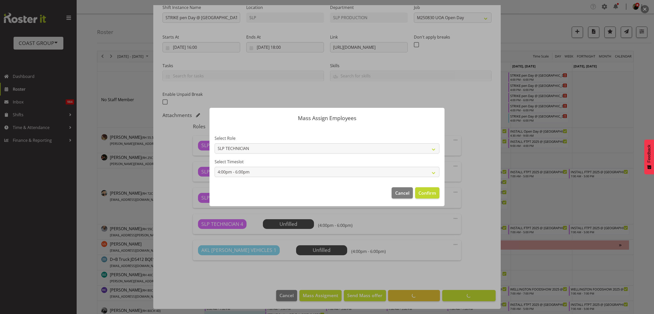
scroll to position [55, 0]
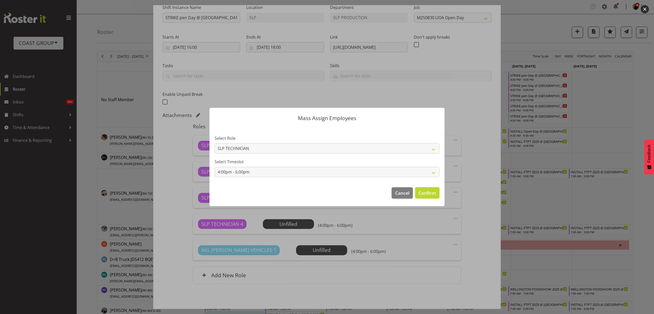
click at [427, 191] on span "Confirm" at bounding box center [428, 193] width 18 height 7
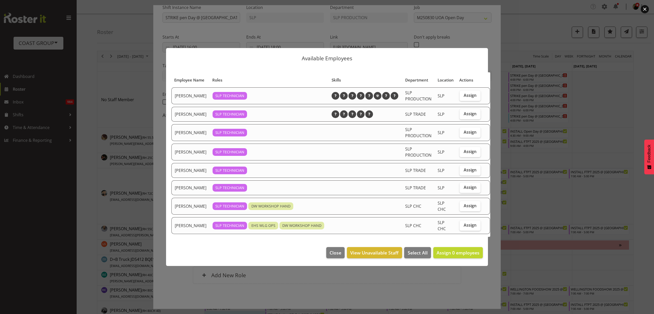
click at [470, 96] on label "Assign" at bounding box center [470, 96] width 21 height 10
click at [463, 96] on input "Assign" at bounding box center [461, 95] width 3 height 3
checkbox input "true"
click at [461, 118] on label "Assign" at bounding box center [470, 114] width 21 height 10
click at [461, 116] on input "Assign" at bounding box center [461, 113] width 3 height 3
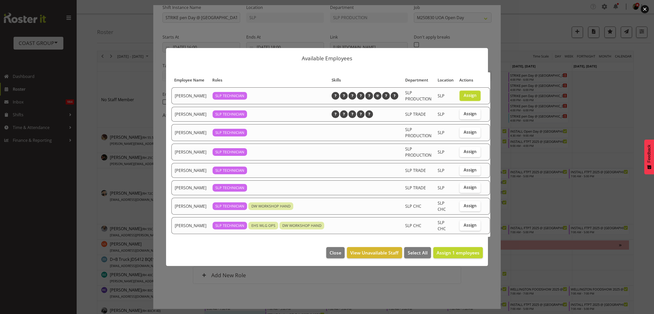
checkbox input "true"
click at [464, 135] on span "Assign" at bounding box center [470, 132] width 13 height 5
click at [461, 134] on input "Assign" at bounding box center [461, 132] width 3 height 3
checkbox input "true"
click at [464, 172] on span "Assign" at bounding box center [470, 169] width 13 height 5
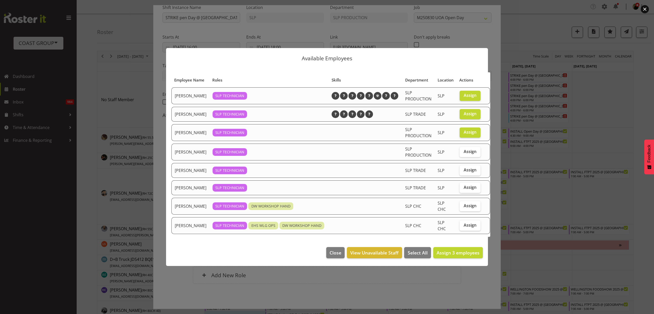
click at [463, 172] on input "Assign" at bounding box center [461, 169] width 3 height 3
checkbox input "true"
click at [472, 256] on span "Assign 4 employees" at bounding box center [458, 253] width 43 height 6
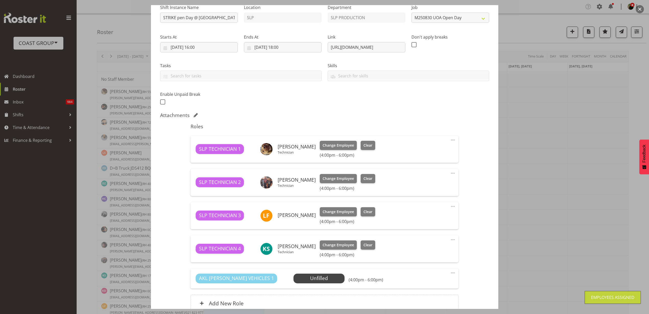
click at [0, 0] on span "Select Employee" at bounding box center [0, 0] width 0 height 0
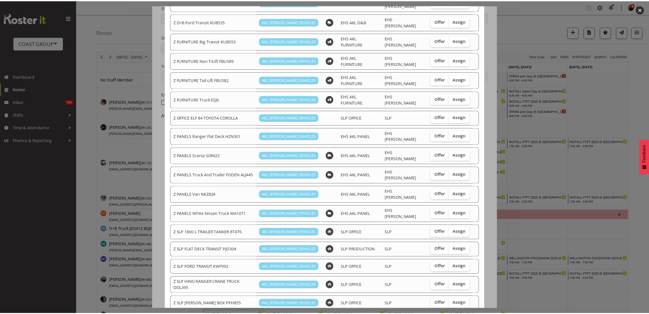
scroll to position [256, 0]
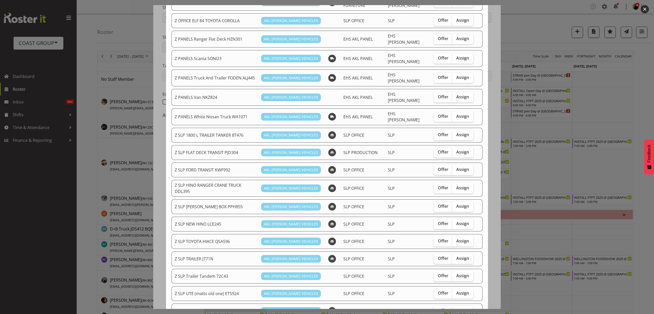
click at [456, 221] on span "Assign" at bounding box center [462, 223] width 13 height 5
click at [453, 222] on input "Assign" at bounding box center [453, 223] width 3 height 3
checkbox input "true"
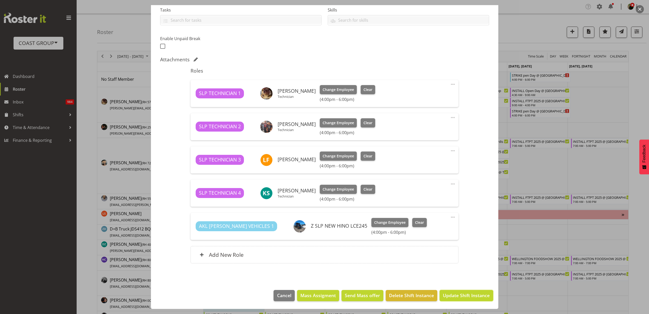
click at [461, 297] on span "Update Shift Instance" at bounding box center [466, 295] width 47 height 7
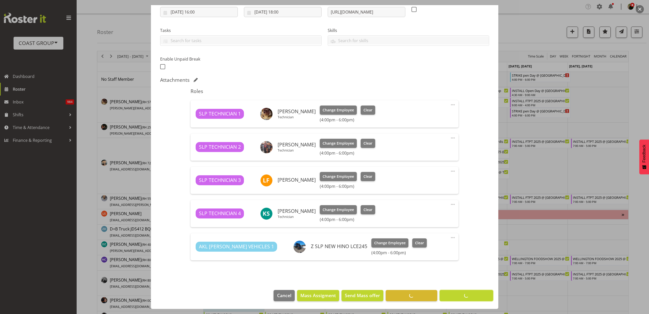
scroll to position [91, 0]
